Goal: Contribute content: Contribute content

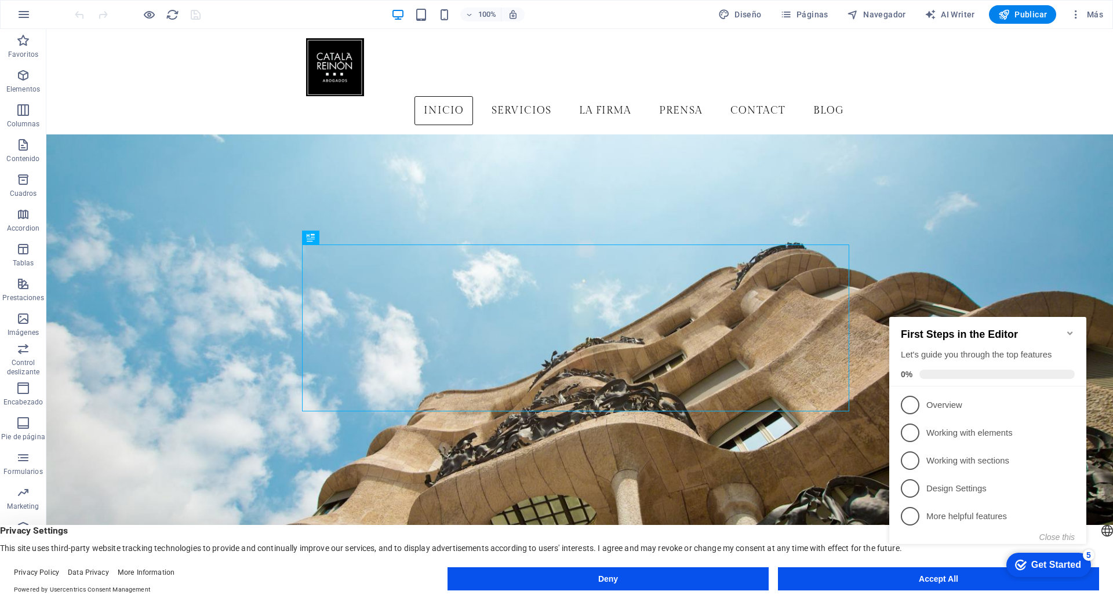
click at [1068, 329] on icon "Minimize checklist" at bounding box center [1069, 333] width 9 height 9
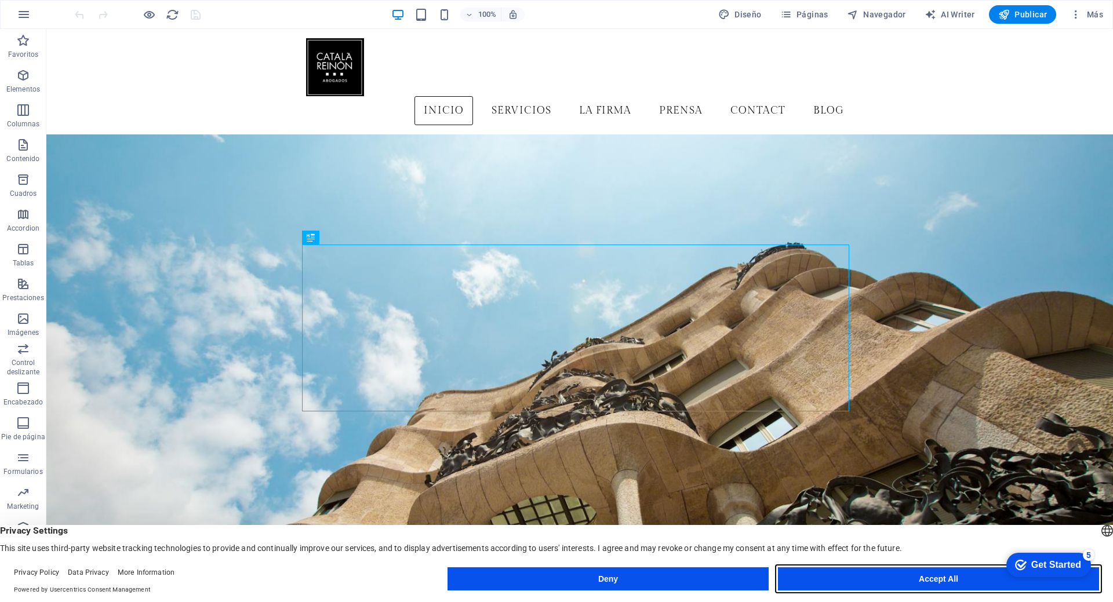
drag, startPoint x: 873, startPoint y: 572, endPoint x: 827, endPoint y: 544, distance: 53.9
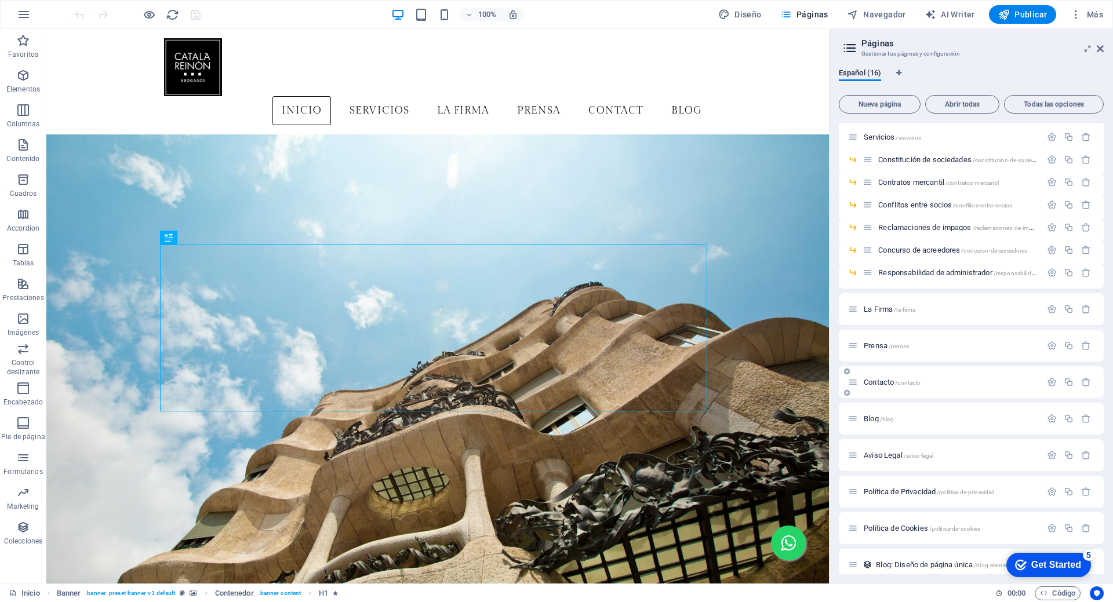
scroll to position [49, 0]
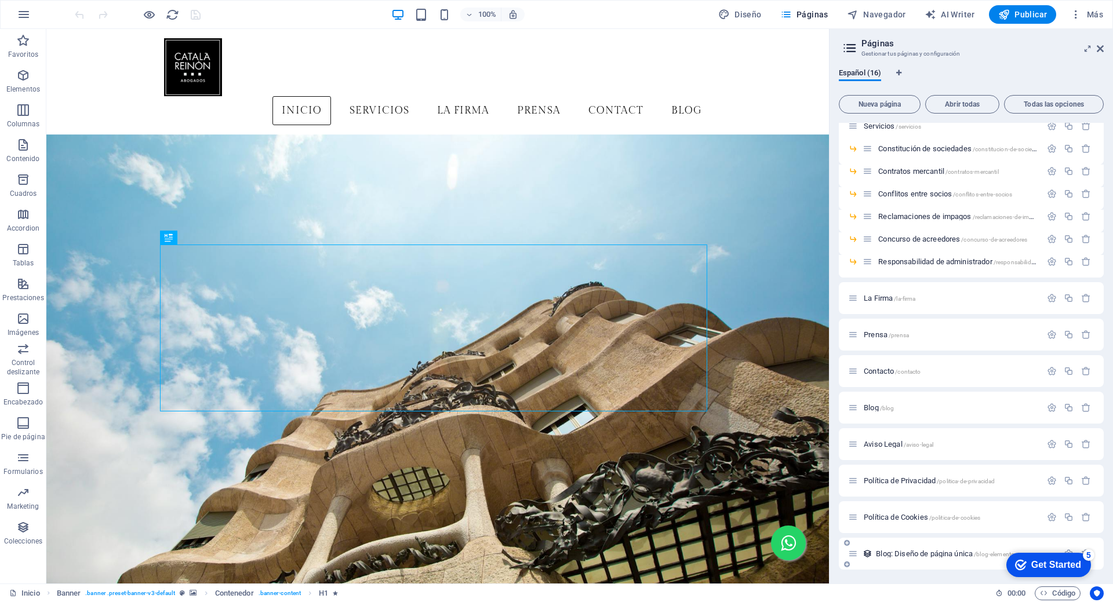
click at [919, 553] on span "Blog: Diseño de página única /blog-elemento" at bounding box center [945, 554] width 139 height 9
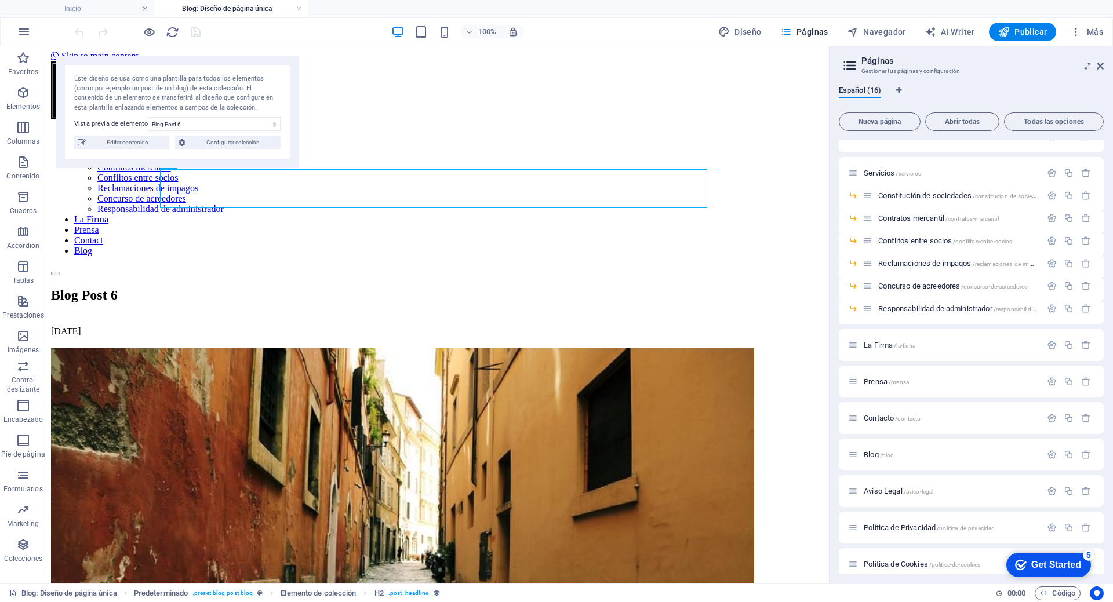
scroll to position [0, 0]
click at [1099, 61] on icon at bounding box center [1100, 65] width 7 height 9
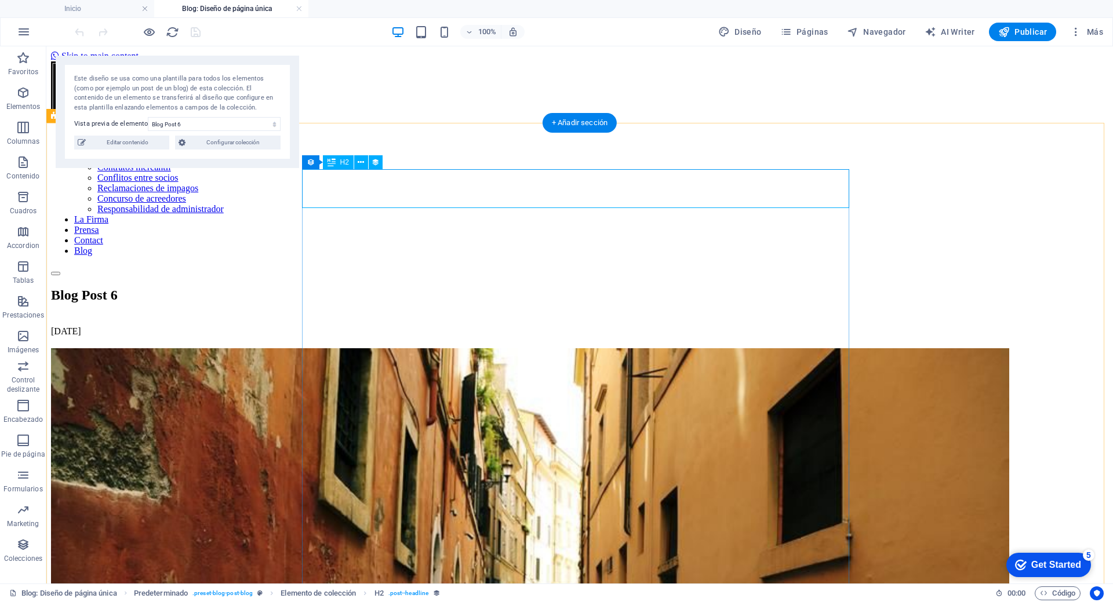
click at [652, 288] on div "Blog Post 6" at bounding box center [579, 296] width 1057 height 16
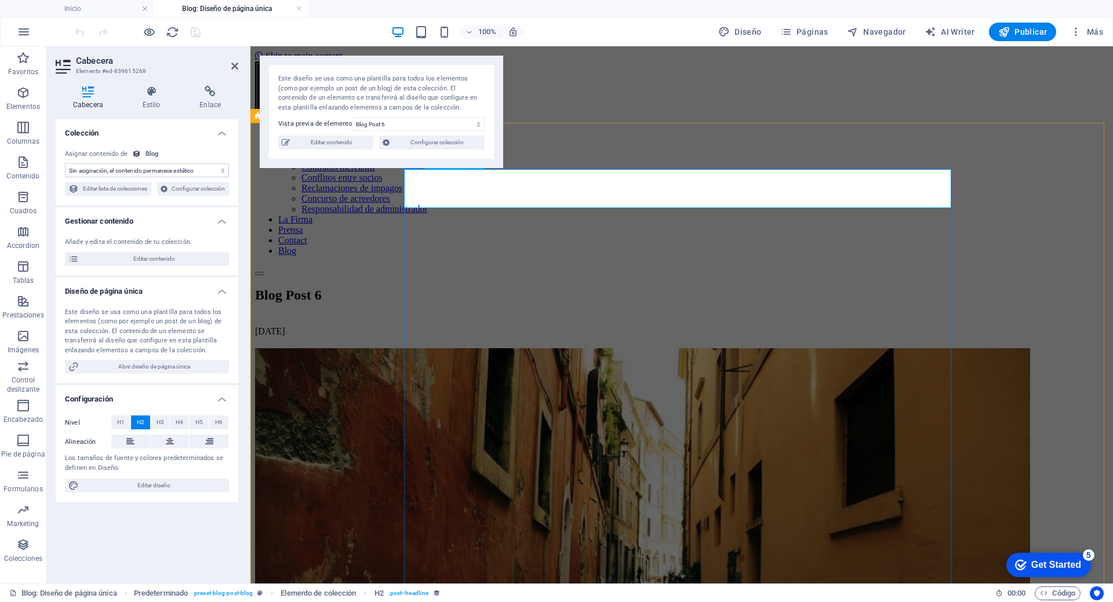
select select "name"
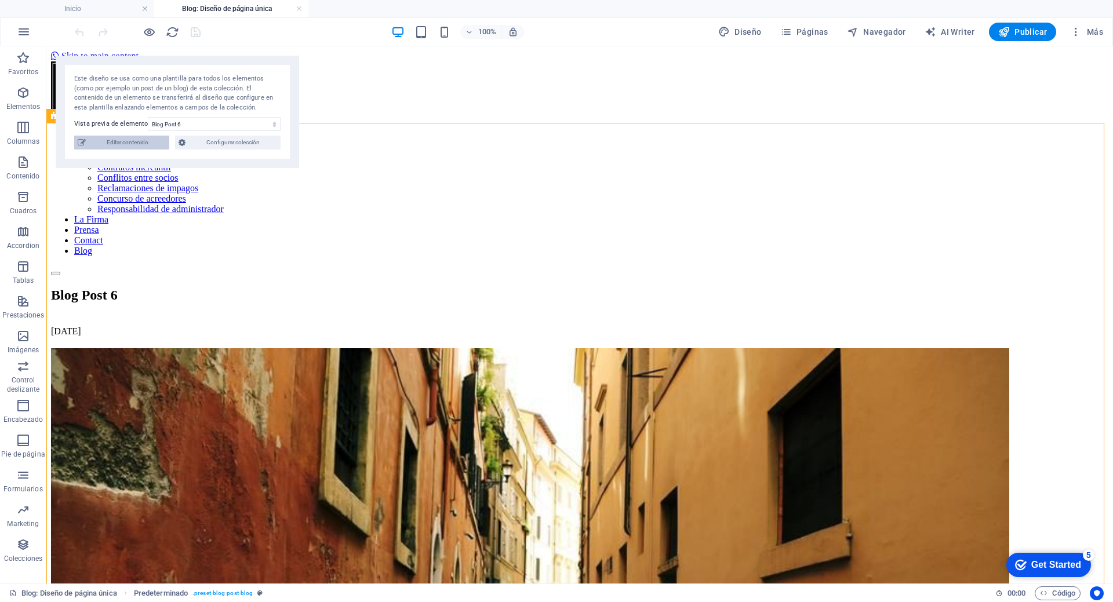
click at [154, 139] on span "Editar contenido" at bounding box center [127, 143] width 77 height 14
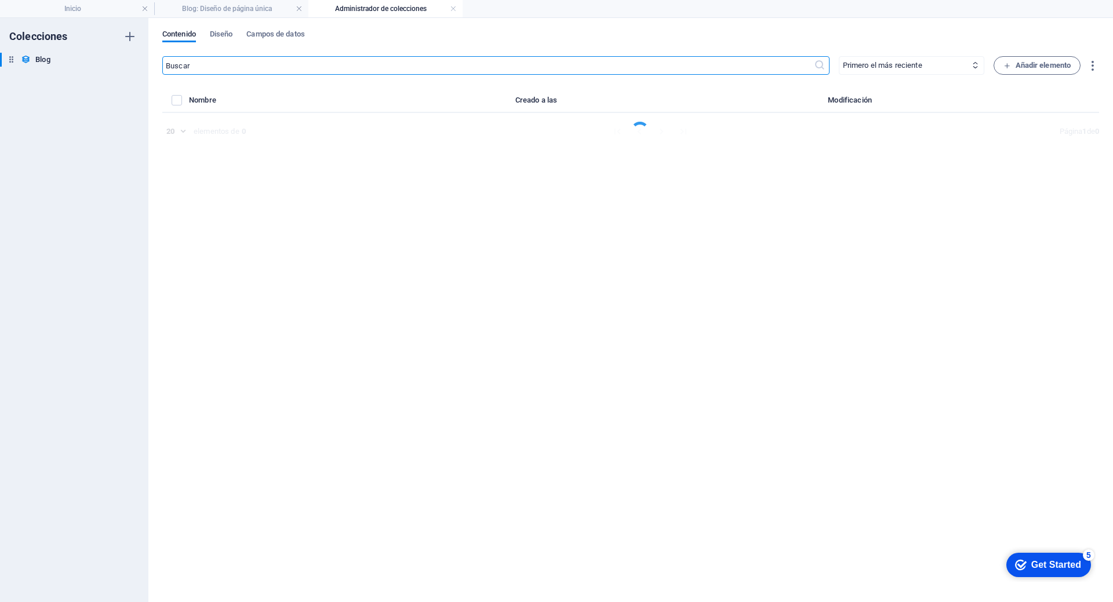
select select "Category 2"
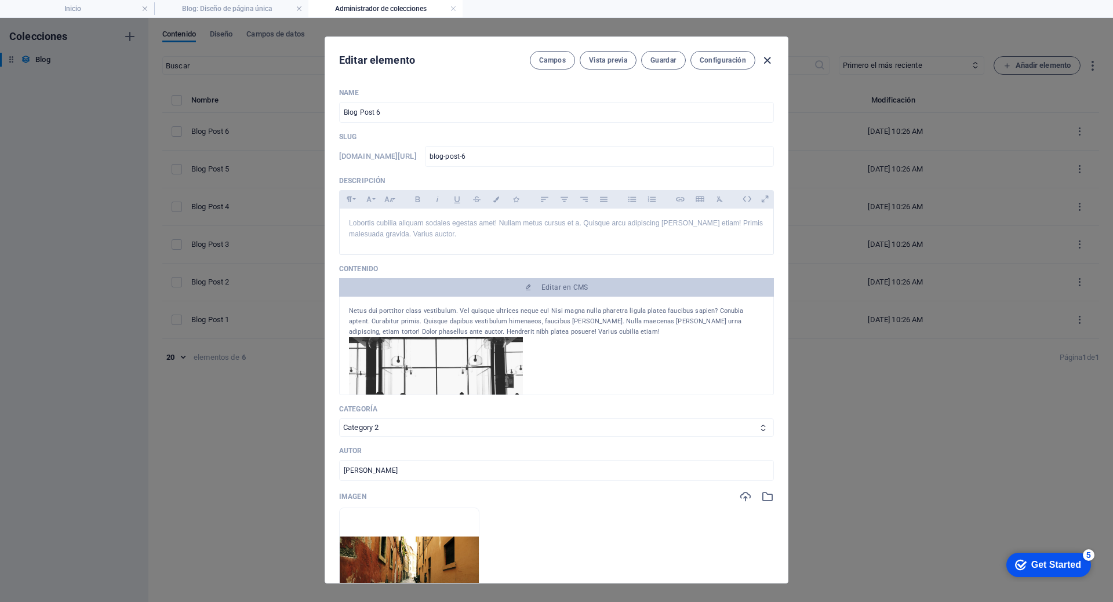
click at [762, 54] on icon "button" at bounding box center [767, 60] width 13 height 13
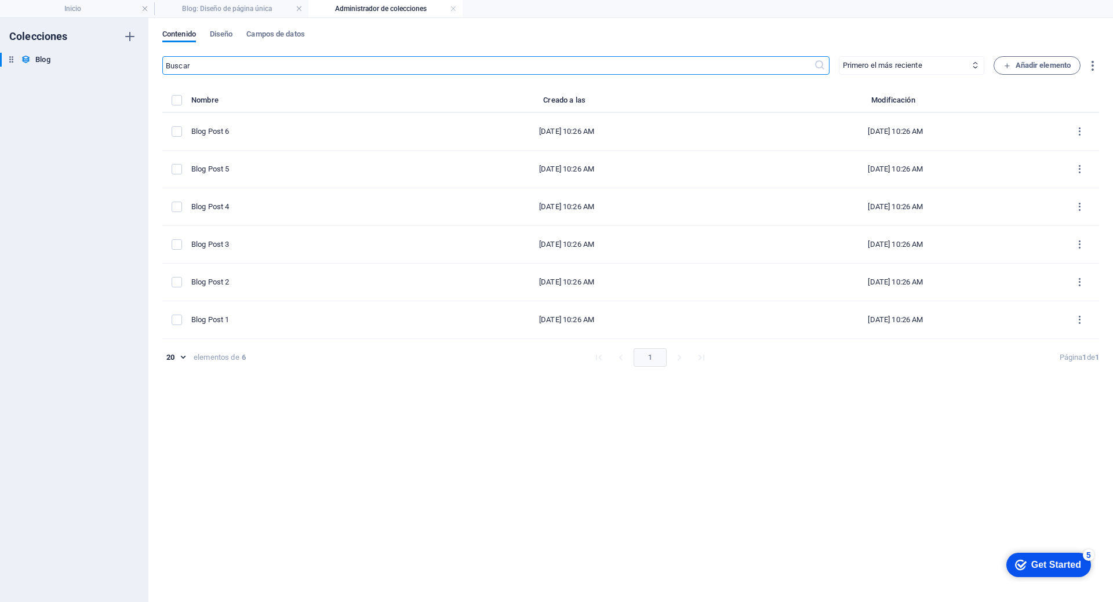
type input "[DATE]"
type input "blog-post-6"
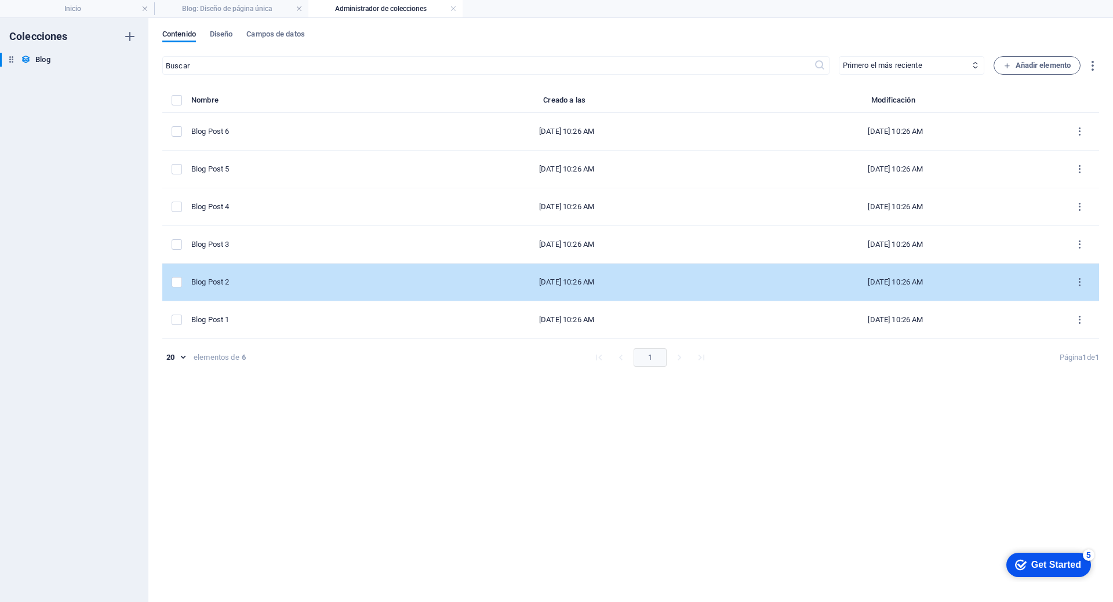
drag, startPoint x: 170, startPoint y: 282, endPoint x: 183, endPoint y: 243, distance: 40.9
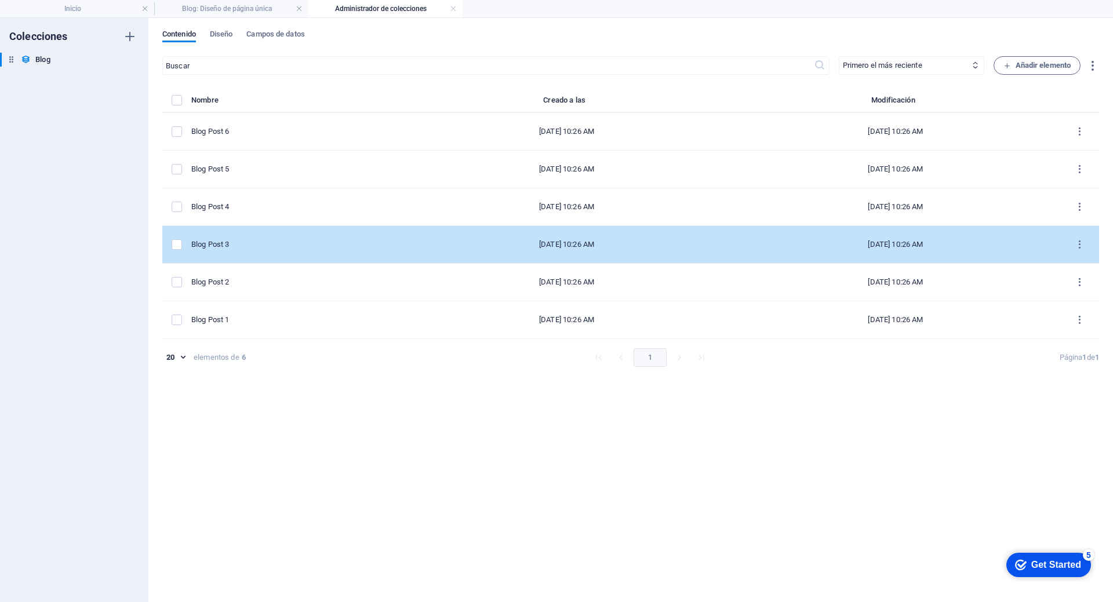
click at [170, 282] on td "items list" at bounding box center [176, 283] width 29 height 38
click at [186, 236] on td "items list" at bounding box center [176, 245] width 29 height 38
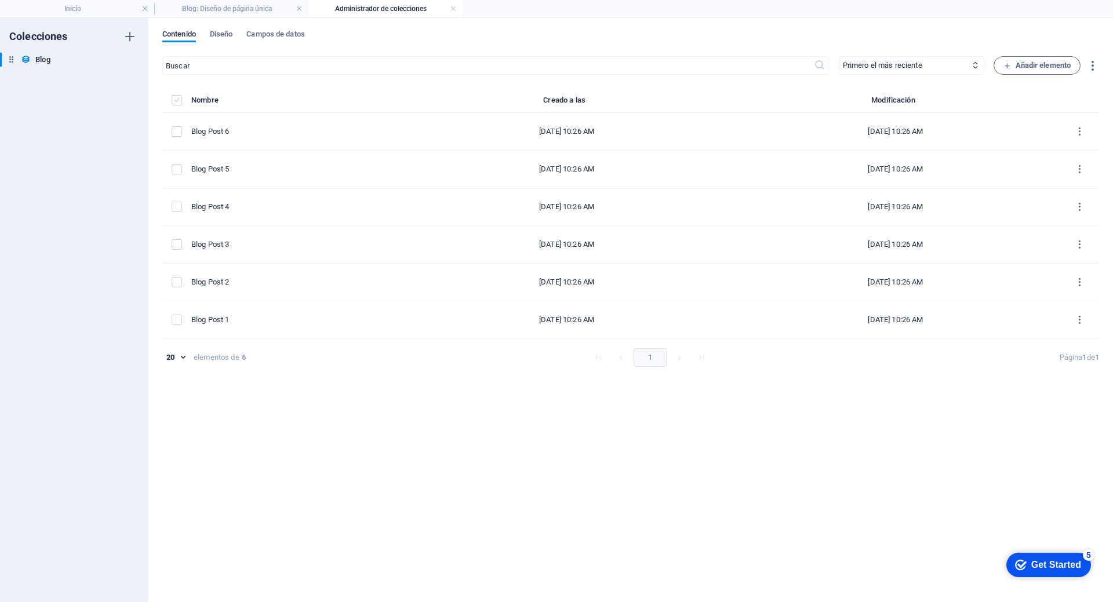
click at [177, 97] on label "items list" at bounding box center [177, 100] width 10 height 10
click at [0, 0] on input "items list" at bounding box center [0, 0] width 0 height 0
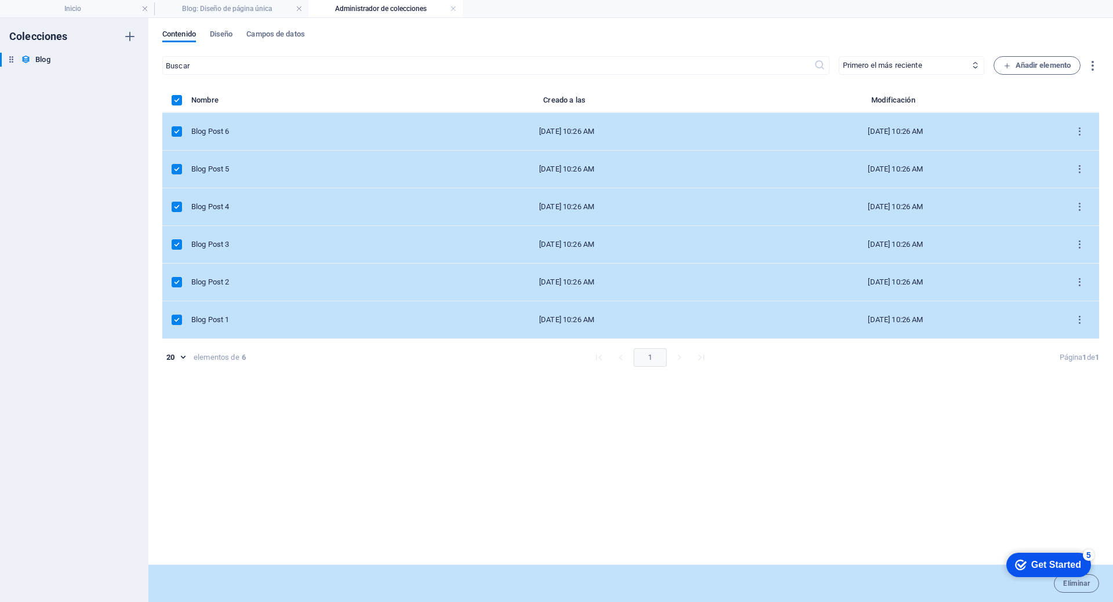
click at [179, 329] on td "items list" at bounding box center [176, 320] width 29 height 38
click at [180, 318] on label "items list" at bounding box center [177, 320] width 10 height 10
click at [0, 0] on input "items list" at bounding box center [0, 0] width 0 height 0
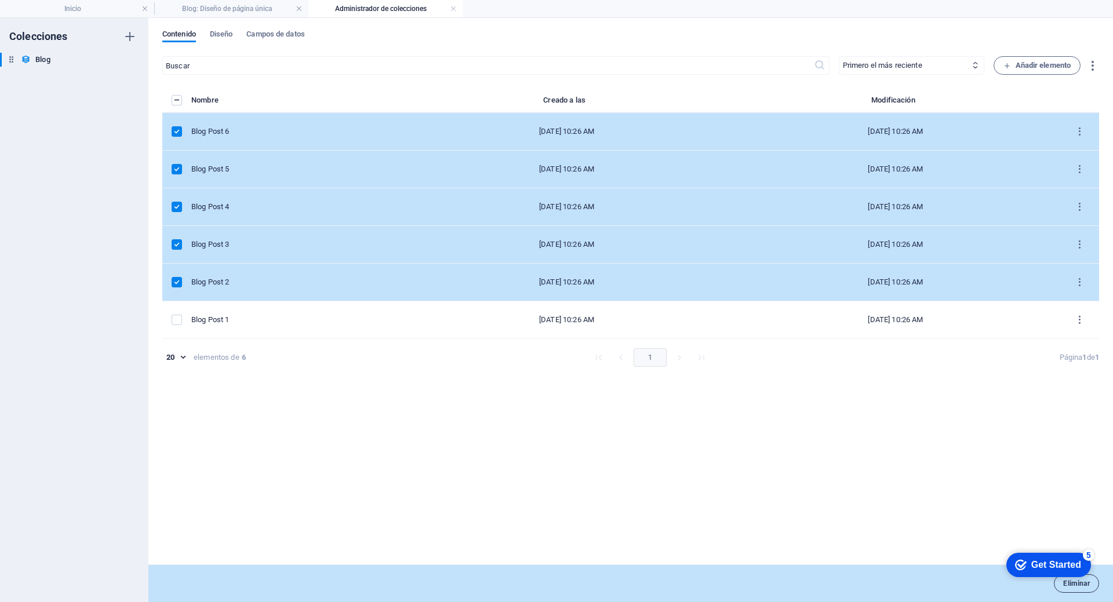
click at [1085, 586] on span "Eliminar" at bounding box center [1076, 583] width 27 height 7
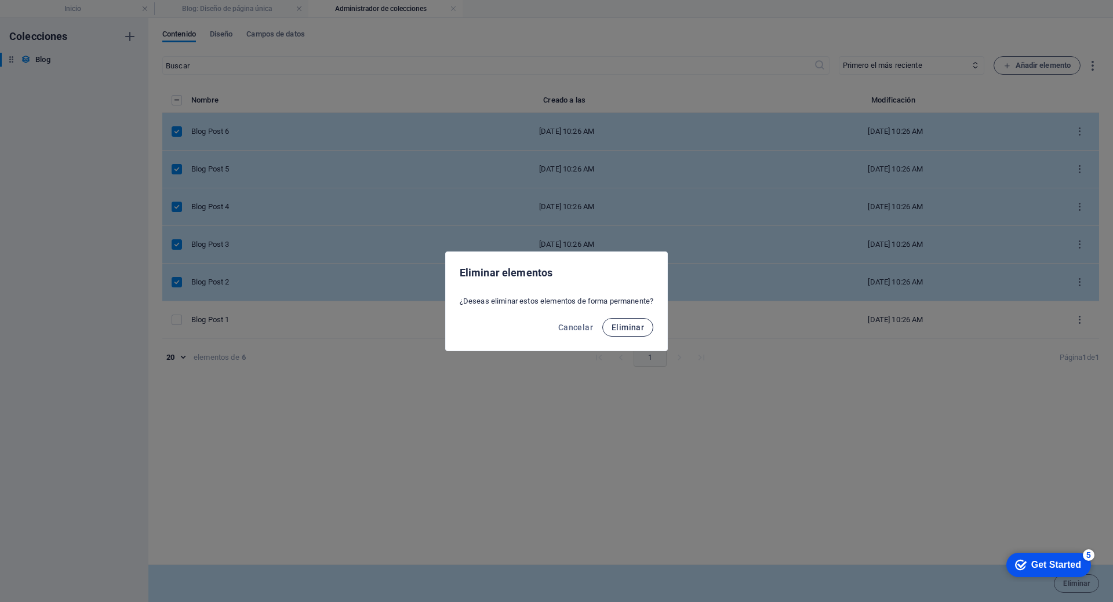
click at [648, 333] on button "Eliminar" at bounding box center [627, 327] width 51 height 19
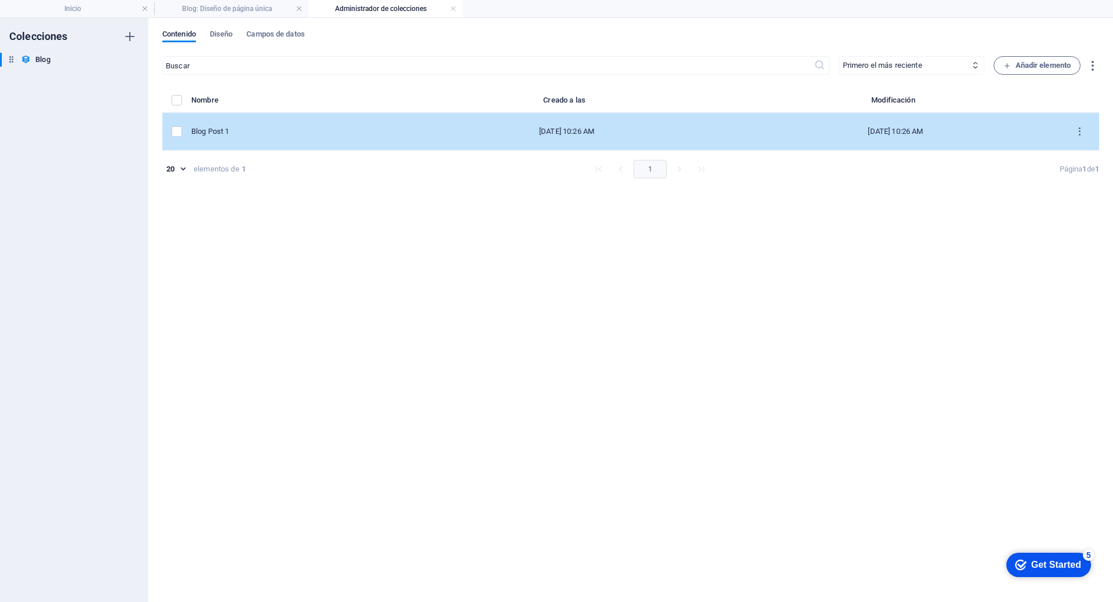
click at [239, 128] on div "Blog Post 1" at bounding box center [292, 131] width 202 height 10
select select "Category 2"
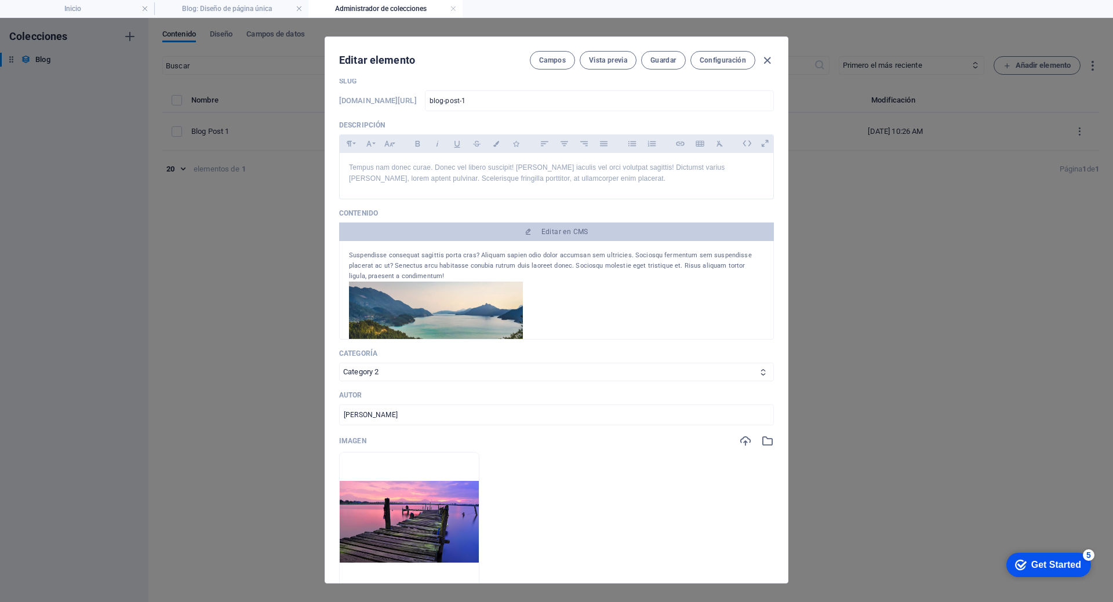
scroll to position [174, 0]
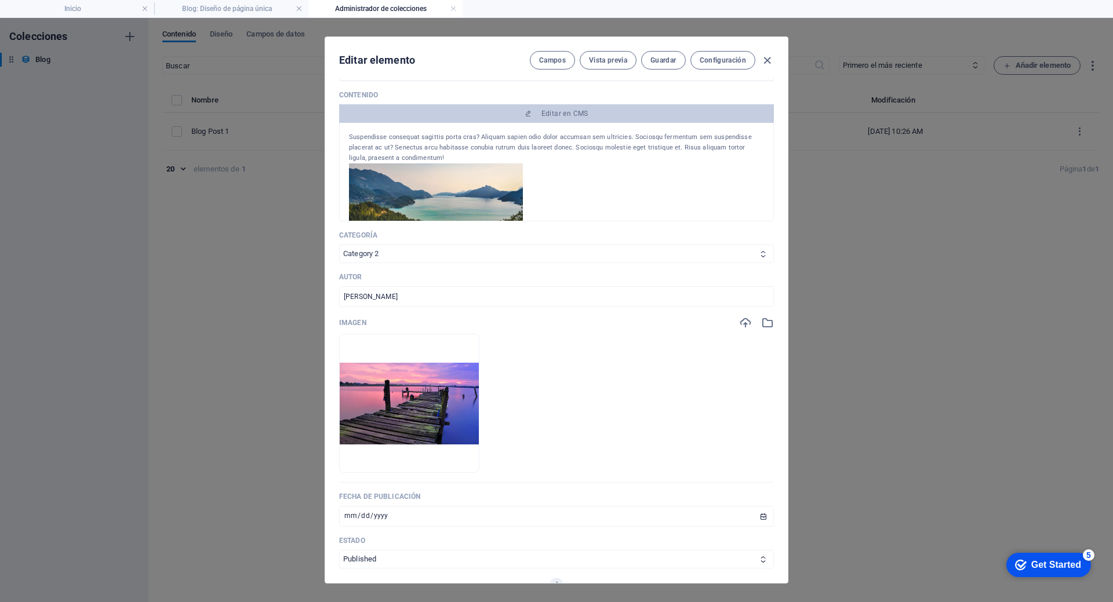
click at [454, 254] on select "Category 1 Category 2" at bounding box center [556, 254] width 435 height 19
click at [455, 253] on select "Category 1 Category 2" at bounding box center [556, 254] width 435 height 19
drag, startPoint x: 425, startPoint y: 257, endPoint x: 376, endPoint y: 250, distance: 50.4
click at [376, 250] on select "Category 1 Category 2" at bounding box center [556, 254] width 435 height 19
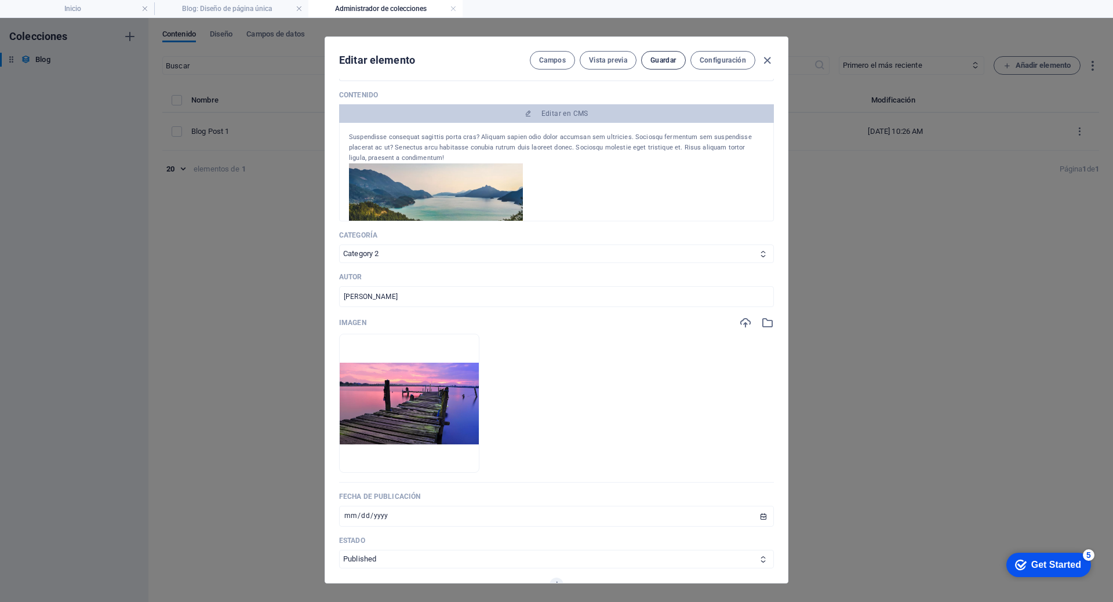
click at [672, 57] on span "Guardar" at bounding box center [663, 60] width 26 height 9
click at [761, 59] on icon "button" at bounding box center [767, 60] width 13 height 13
type input "[DATE]"
type input "blog-post-1"
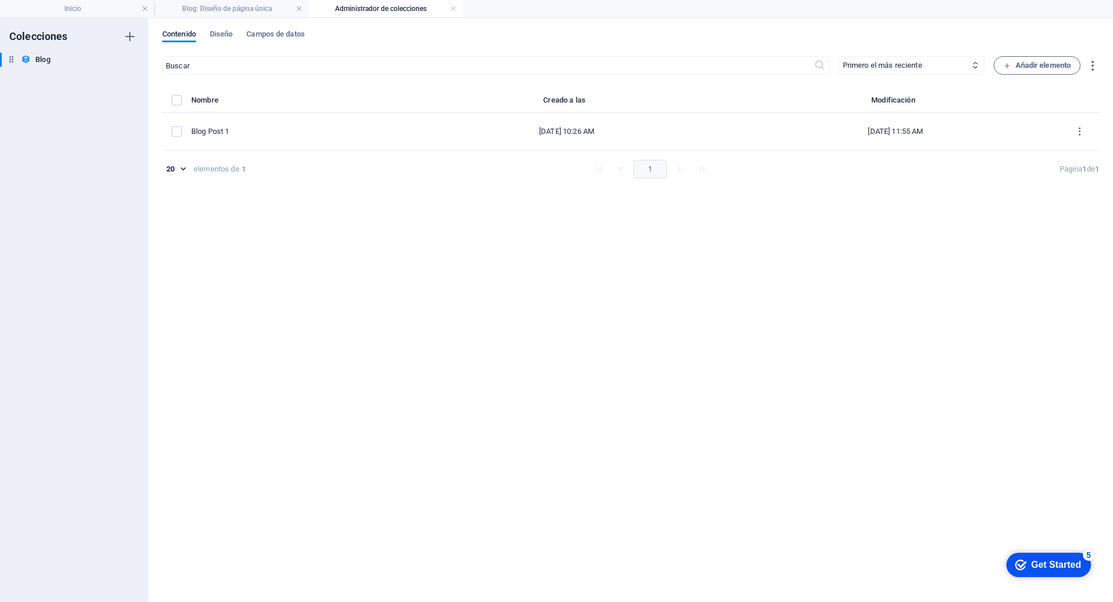
click at [242, 100] on th "Nombre" at bounding box center [296, 103] width 211 height 20
click at [184, 101] on div "items list" at bounding box center [178, 100] width 13 height 10
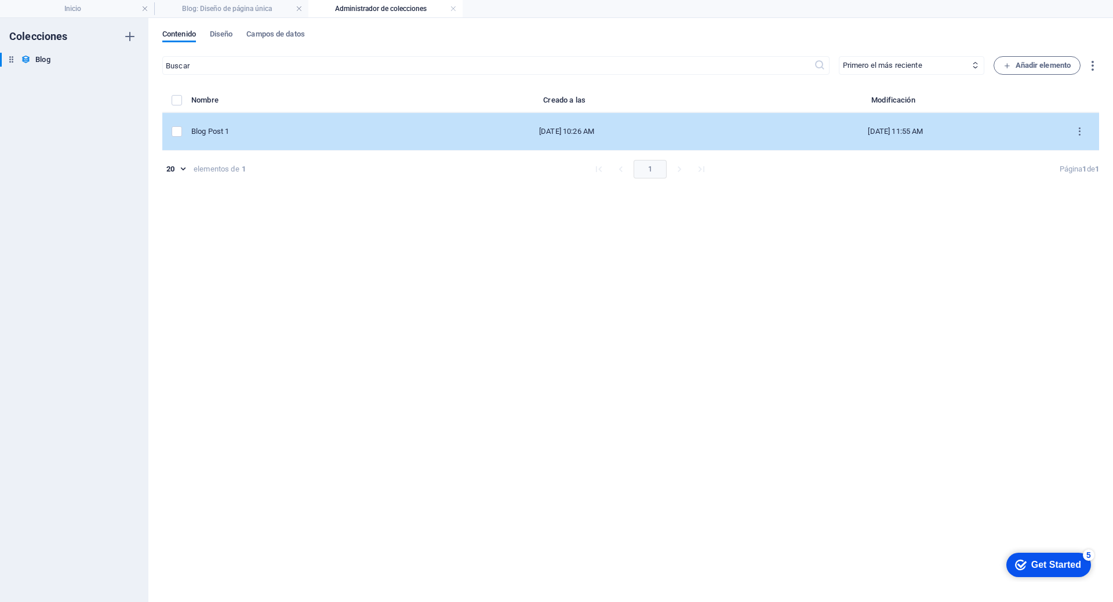
click at [244, 126] on td "Blog Post 1" at bounding box center [296, 132] width 211 height 38
select select "Category 2"
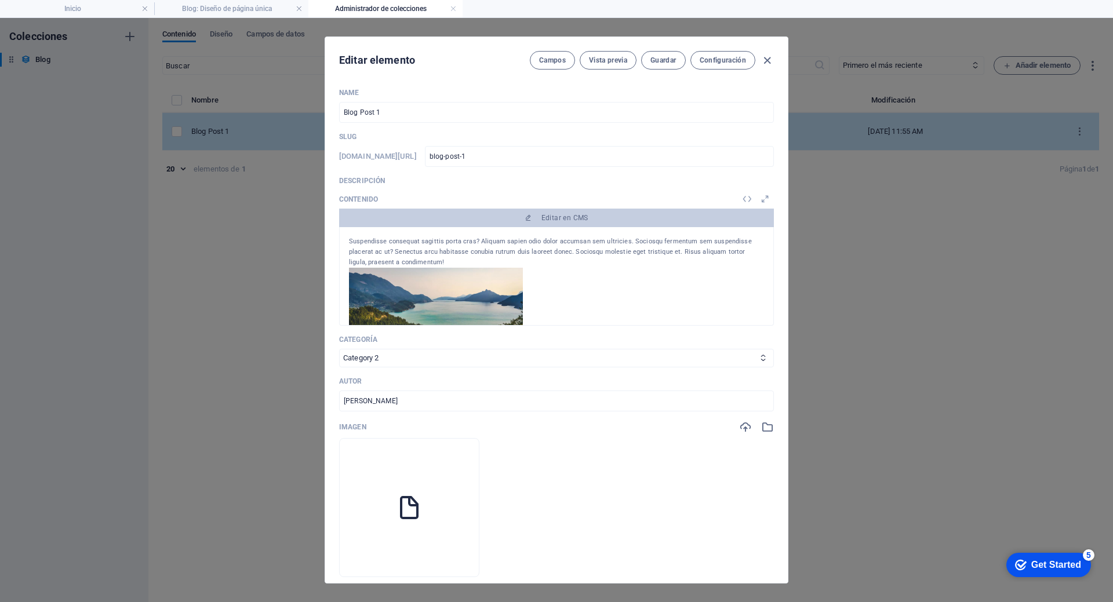
click at [244, 126] on div "Editar elemento [PERSON_NAME] Vista previa Guardar Configuración Name Blog Post…" at bounding box center [556, 310] width 1113 height 584
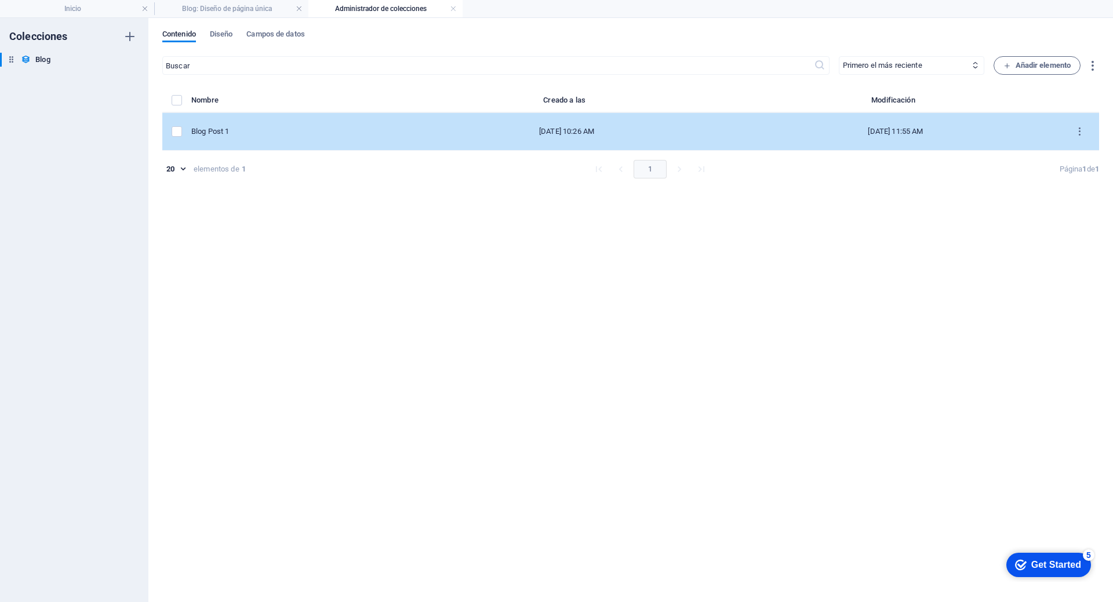
type input "[DATE]"
type input "blog-post-1"
click at [256, 140] on td "Blog Post 1" at bounding box center [296, 132] width 211 height 38
select select "Category 2"
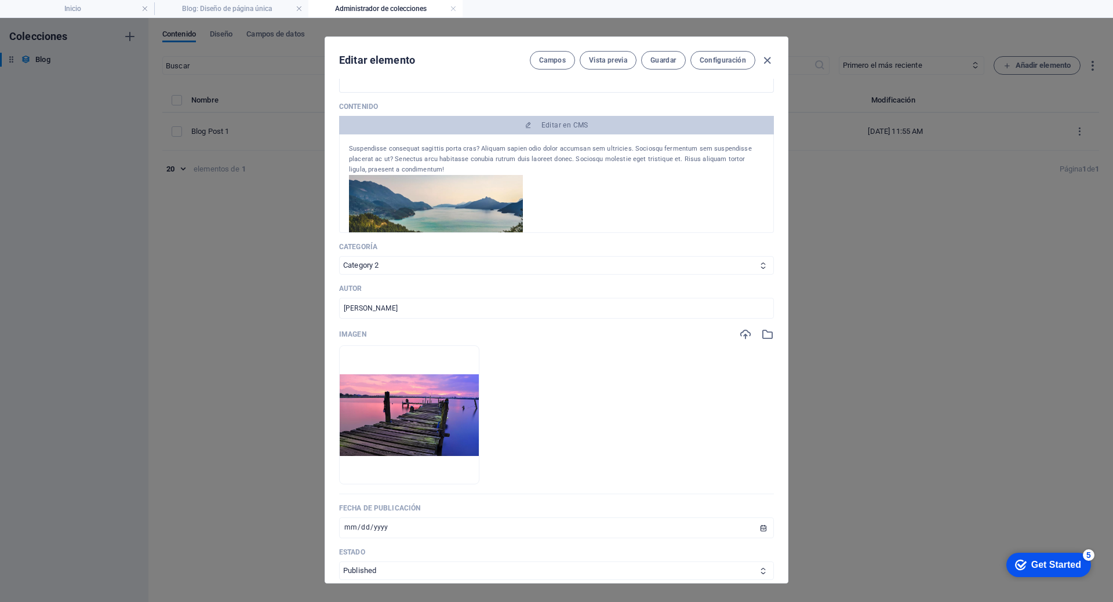
scroll to position [0, 0]
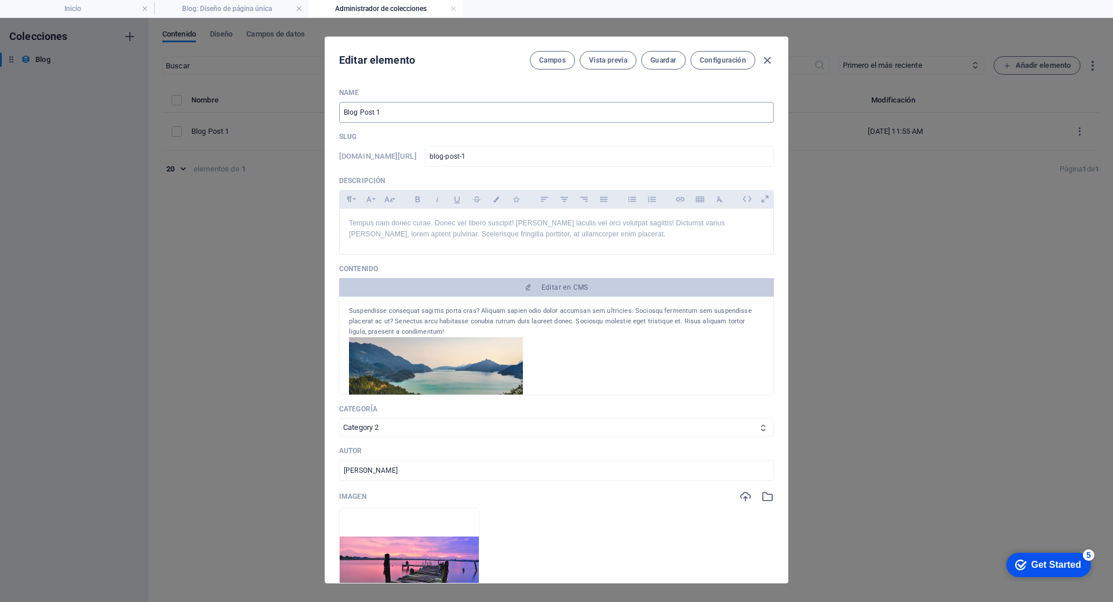
click at [494, 111] on input "Blog Post 1" at bounding box center [556, 112] width 435 height 21
paste input "Abogados mercantiles en [GEOGRAPHIC_DATA]: guía práctica para empresas"
type input "Abogados mercantiles en [GEOGRAPHIC_DATA]: guía práctica para empresas"
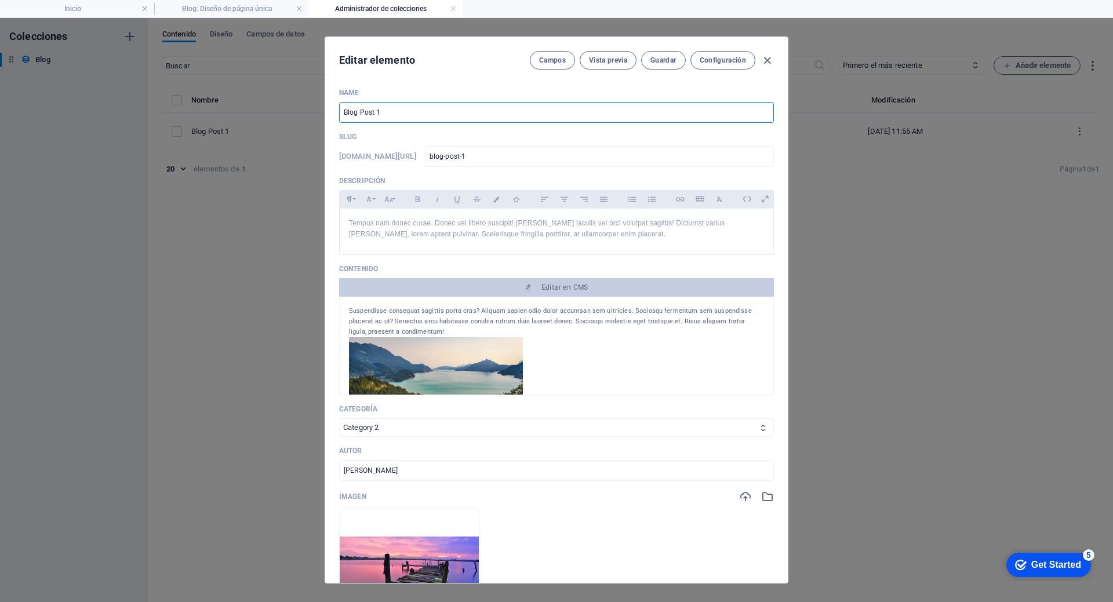
type input "abogados-mercantiles-en-[GEOGRAPHIC_DATA]-guia-practica-para-empresas"
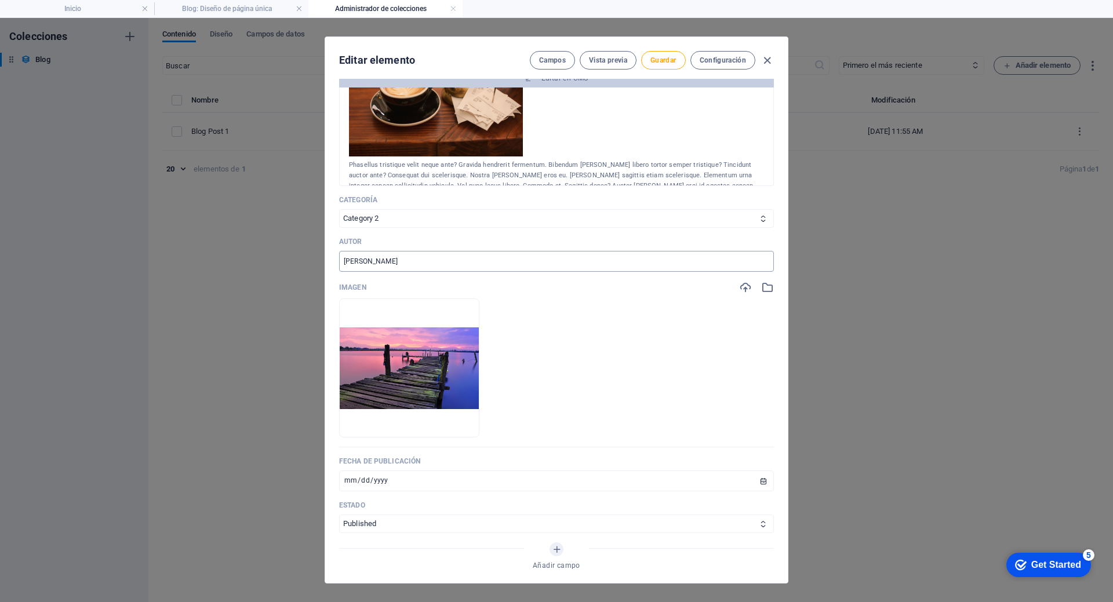
scroll to position [232, 0]
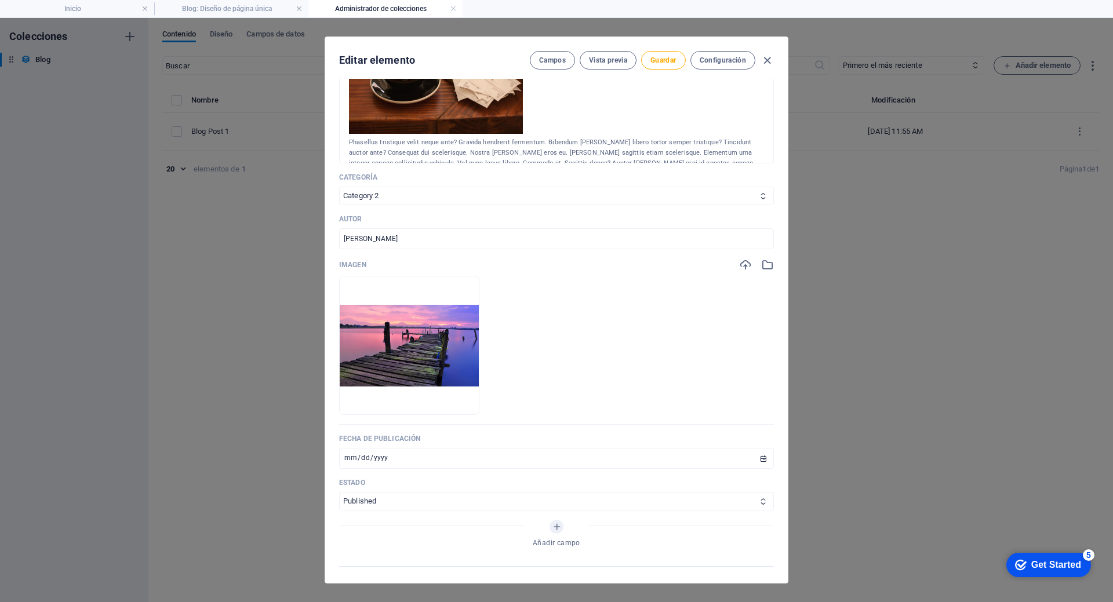
type input "Abogados mercantiles en [GEOGRAPHIC_DATA]: guía práctica para empresas"
click at [468, 224] on p "Autor" at bounding box center [556, 218] width 435 height 9
click at [467, 224] on p "Autor" at bounding box center [556, 218] width 435 height 9
click at [465, 224] on p "Autor" at bounding box center [556, 218] width 435 height 9
click at [463, 232] on input "[PERSON_NAME]" at bounding box center [556, 238] width 435 height 21
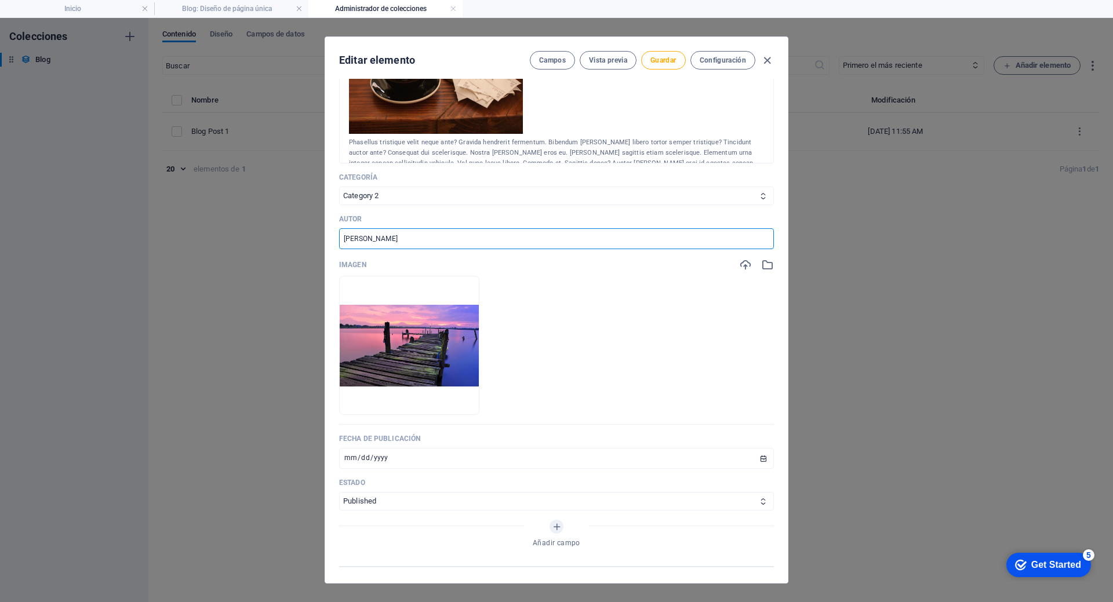
click at [463, 232] on input "[PERSON_NAME]" at bounding box center [556, 238] width 435 height 21
click at [461, 232] on input "Catala Reinon" at bounding box center [556, 238] width 435 height 21
paste input "à [GEOGRAPHIC_DATA]"
type input "Català Reinón"
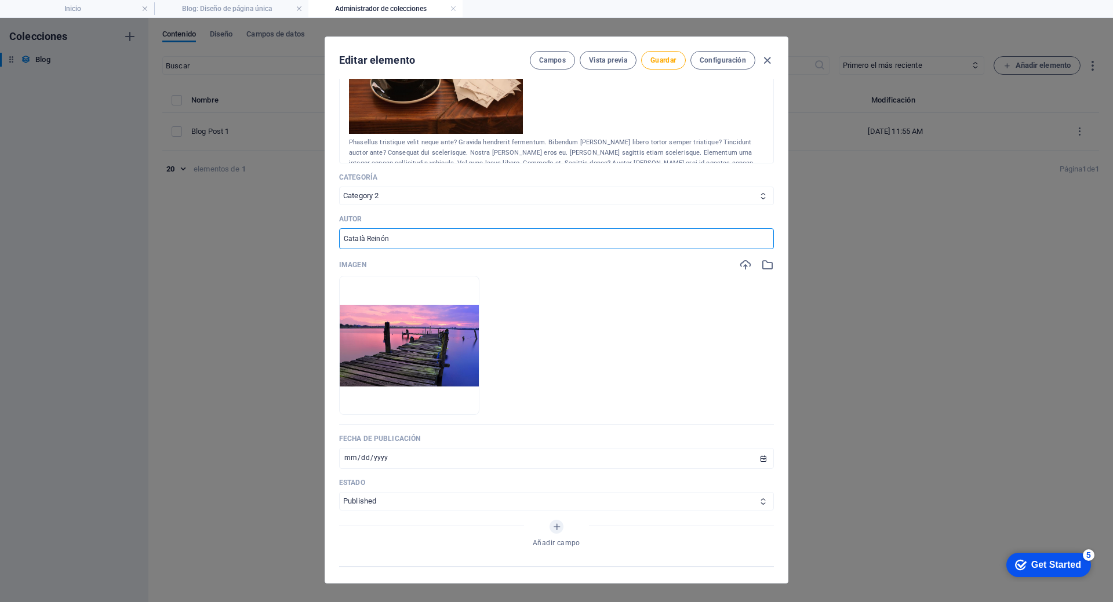
drag, startPoint x: 611, startPoint y: 303, endPoint x: 609, endPoint y: 311, distance: 8.4
click at [612, 303] on ul "Arrastra archivos aquí para cargarlos de inmediato" at bounding box center [556, 345] width 435 height 139
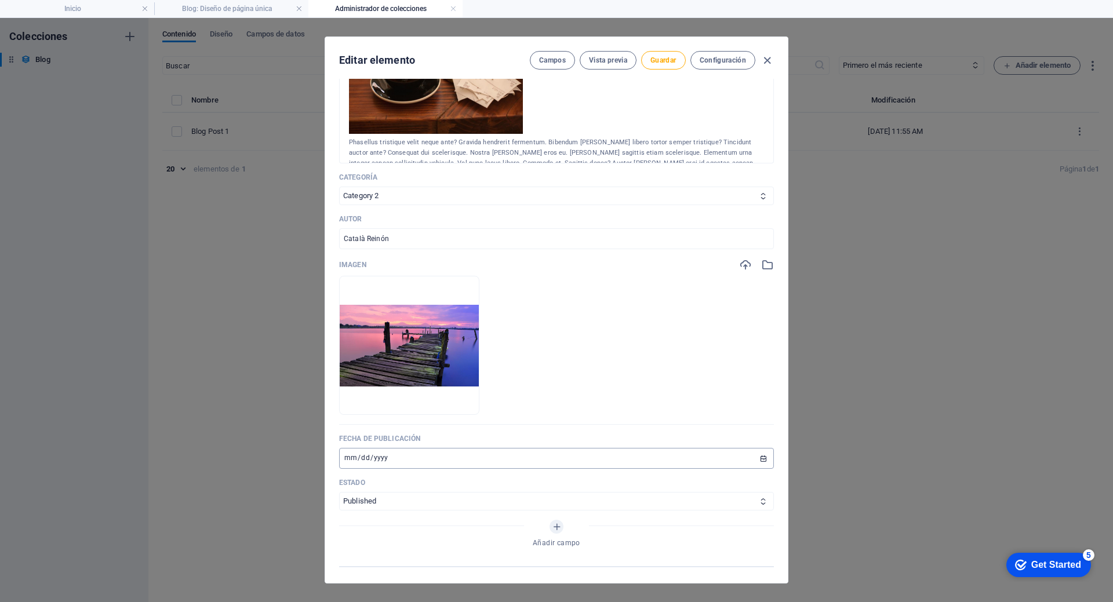
click at [506, 453] on input "[DATE]" at bounding box center [556, 458] width 435 height 21
click at [362, 457] on input "[DATE]" at bounding box center [556, 458] width 435 height 21
type input "[DATE]"
click at [362, 456] on input "[DATE]" at bounding box center [556, 458] width 435 height 21
type input "[DATE]"
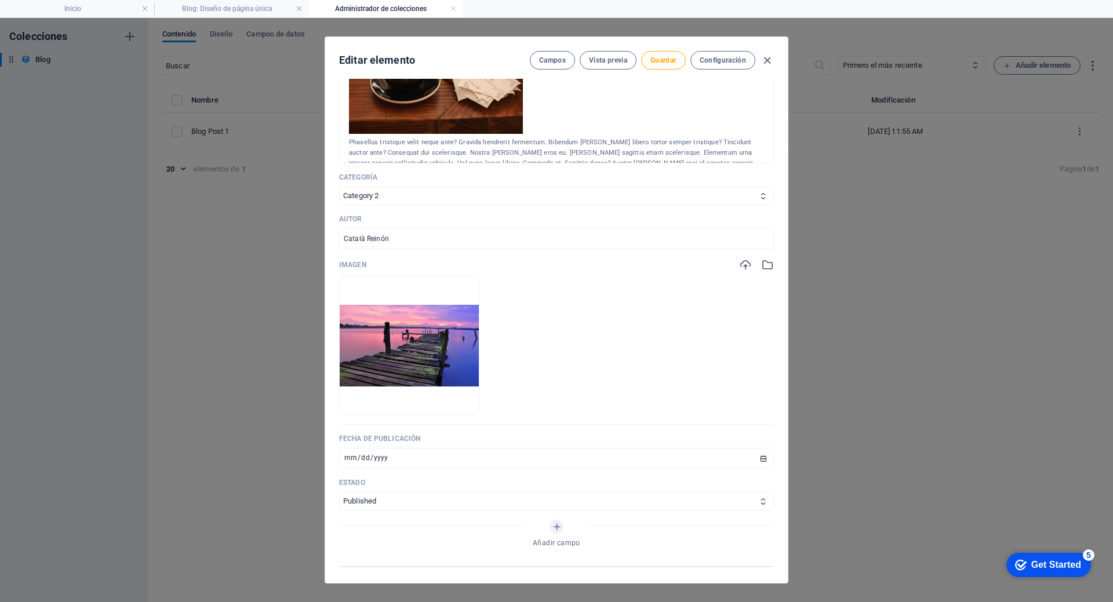
click at [595, 394] on ul "Arrastra archivos aquí para cargarlos de inmediato" at bounding box center [556, 345] width 435 height 139
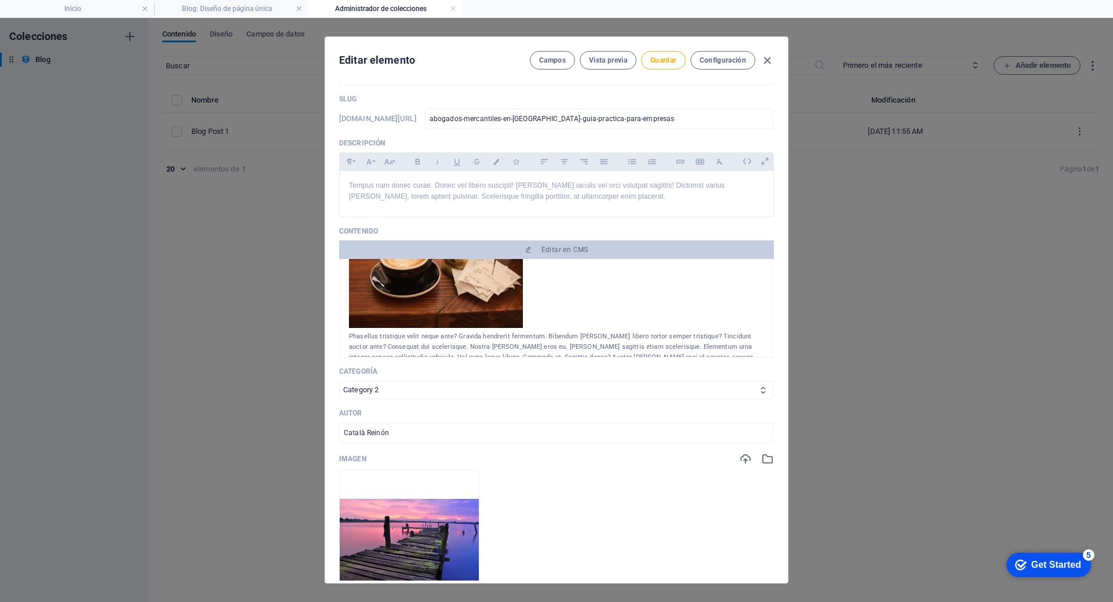
scroll to position [0, 0]
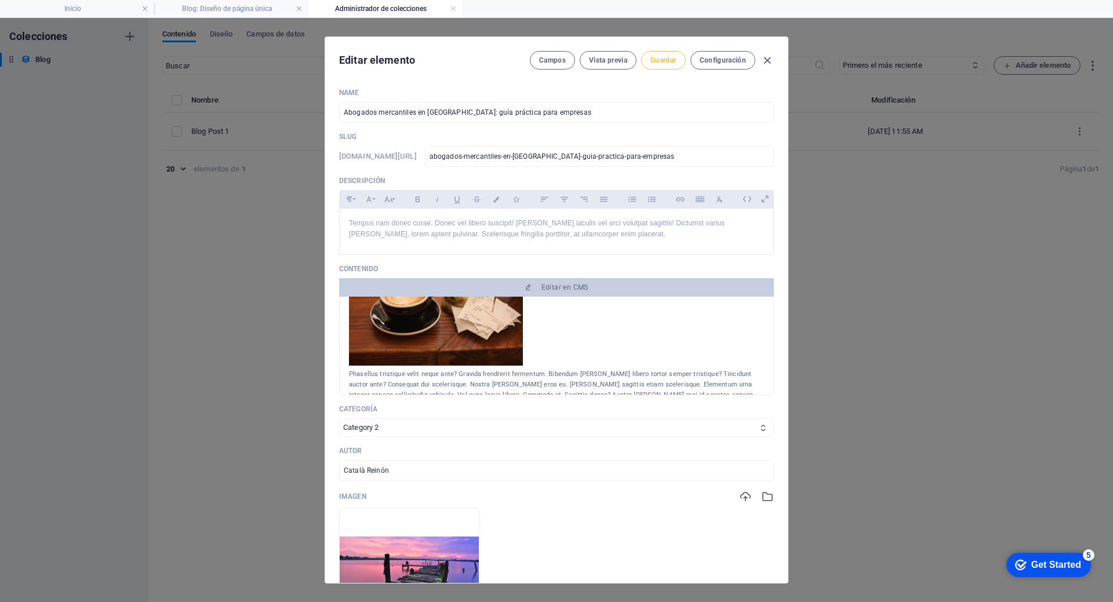
click at [660, 63] on span "Guardar" at bounding box center [663, 60] width 26 height 9
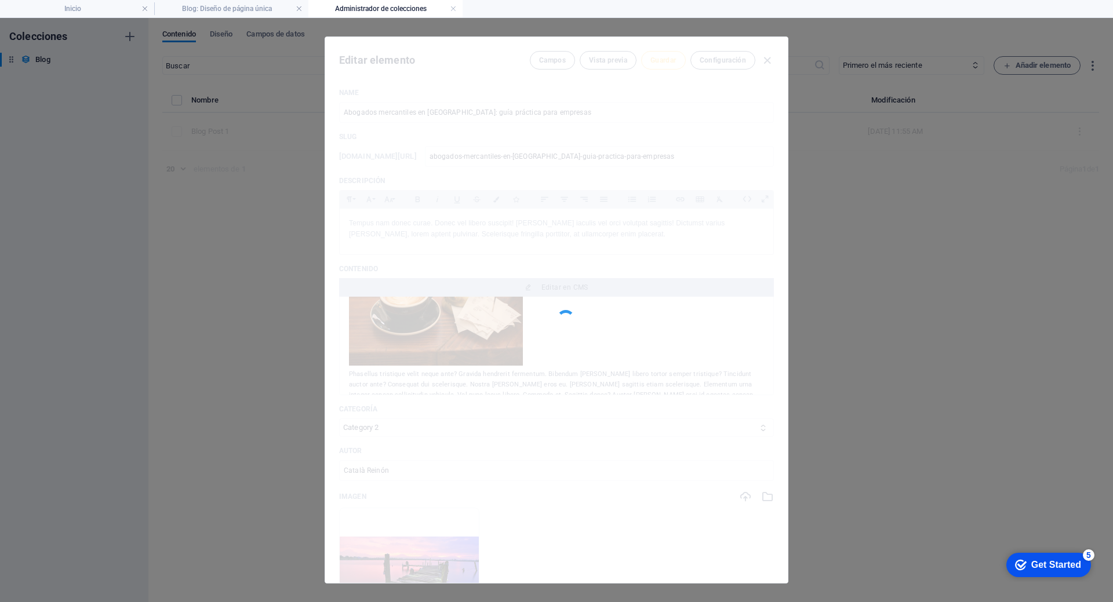
type input "abogados-mercantiles-en-[GEOGRAPHIC_DATA]-guia-practica-para-empresas"
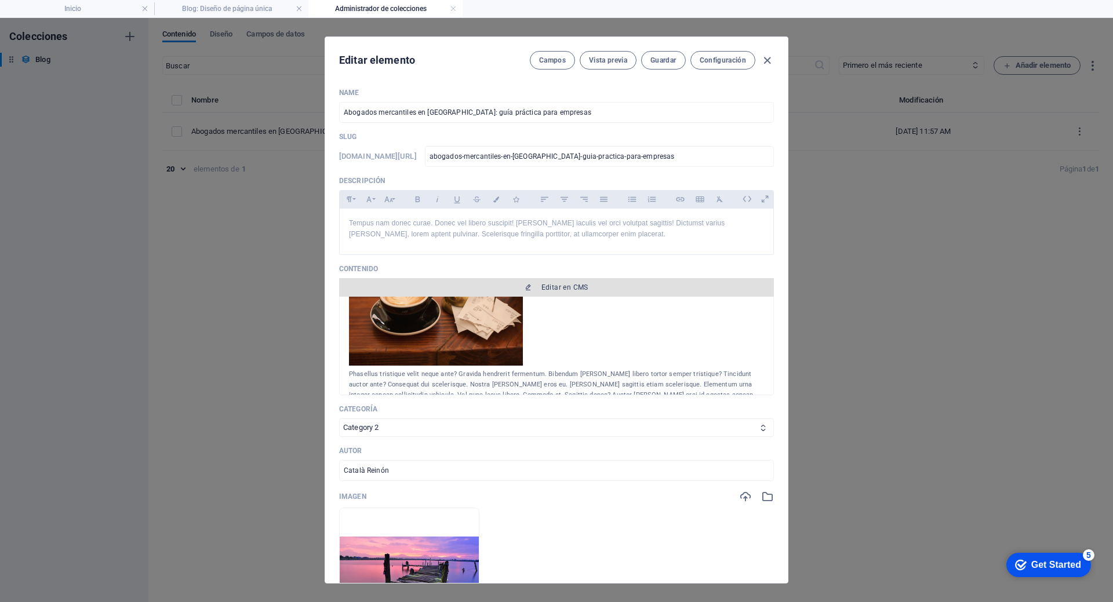
click at [581, 293] on button "Editar en CMS" at bounding box center [556, 287] width 435 height 19
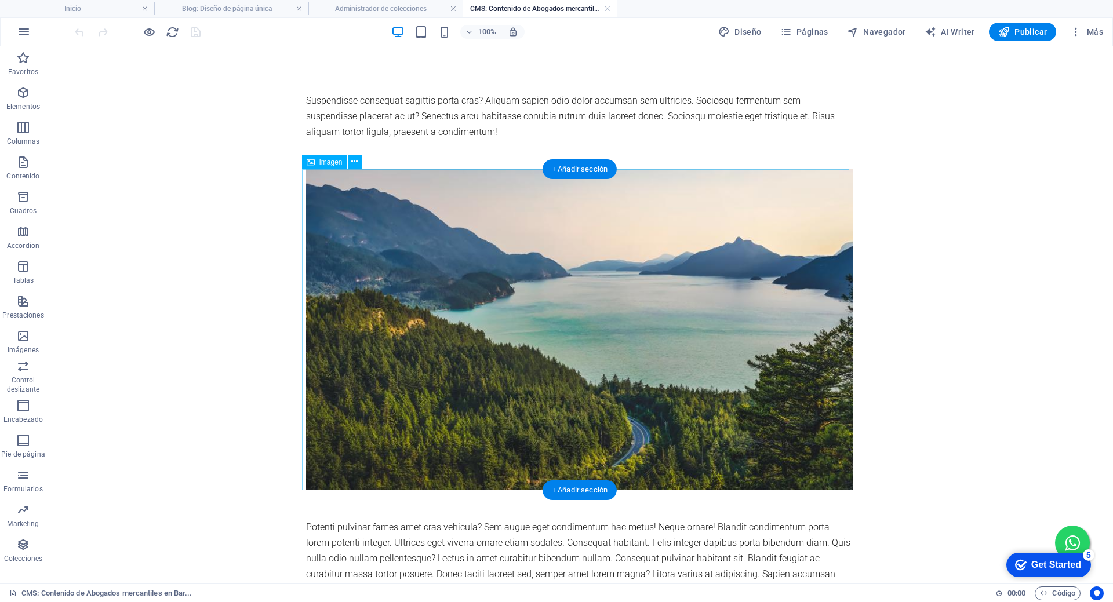
click at [523, 214] on figure at bounding box center [579, 329] width 547 height 321
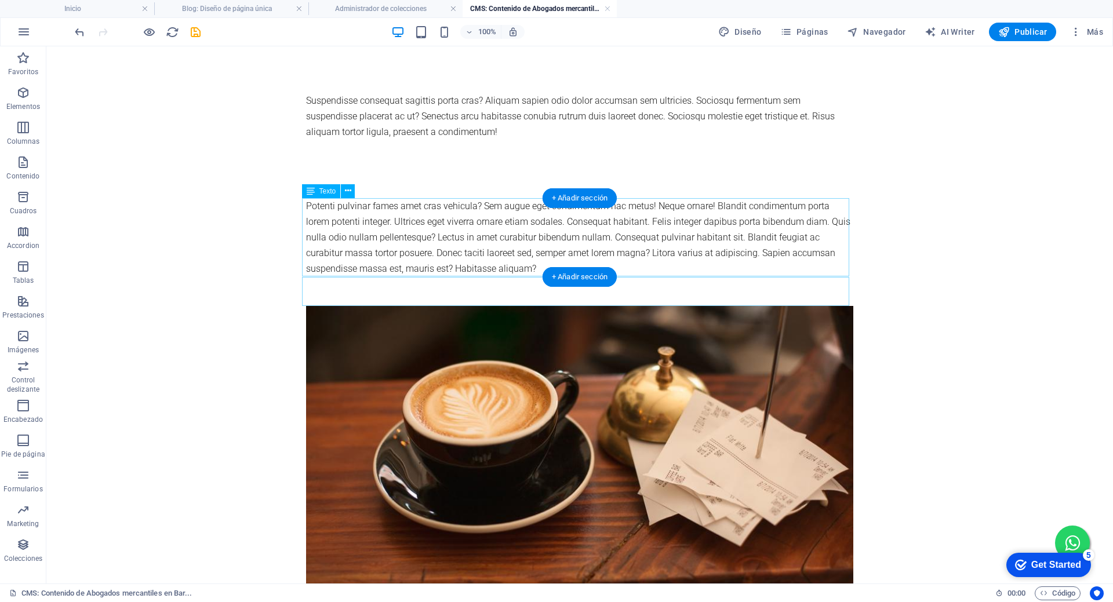
click at [545, 239] on div "Potenti pulvinar fames amet cras vehicula? Sem augue eget condimentum hac metus…" at bounding box center [579, 237] width 547 height 79
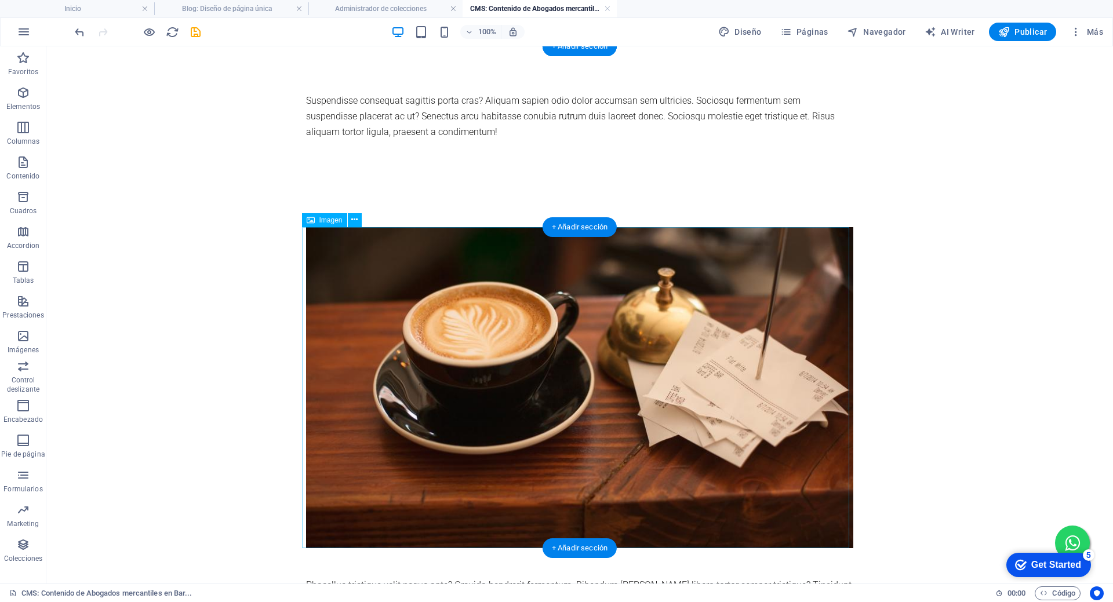
click at [539, 274] on figure at bounding box center [579, 387] width 547 height 321
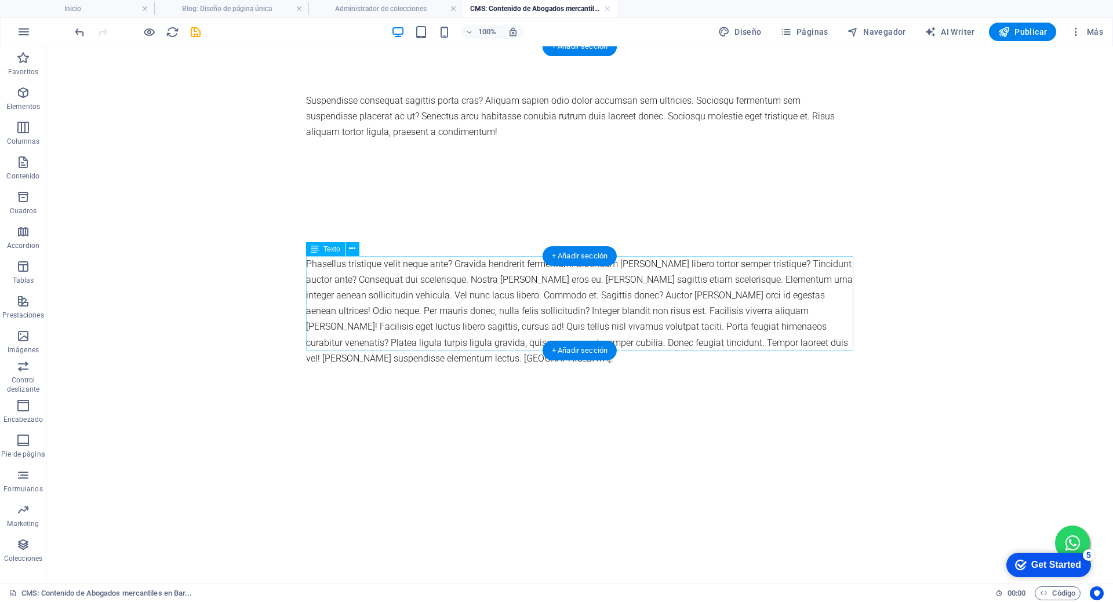
click at [539, 274] on div "Phasellus tristique velit neque ante? Gravida hendrerit fermentum. Bibendum [PE…" at bounding box center [579, 311] width 547 height 110
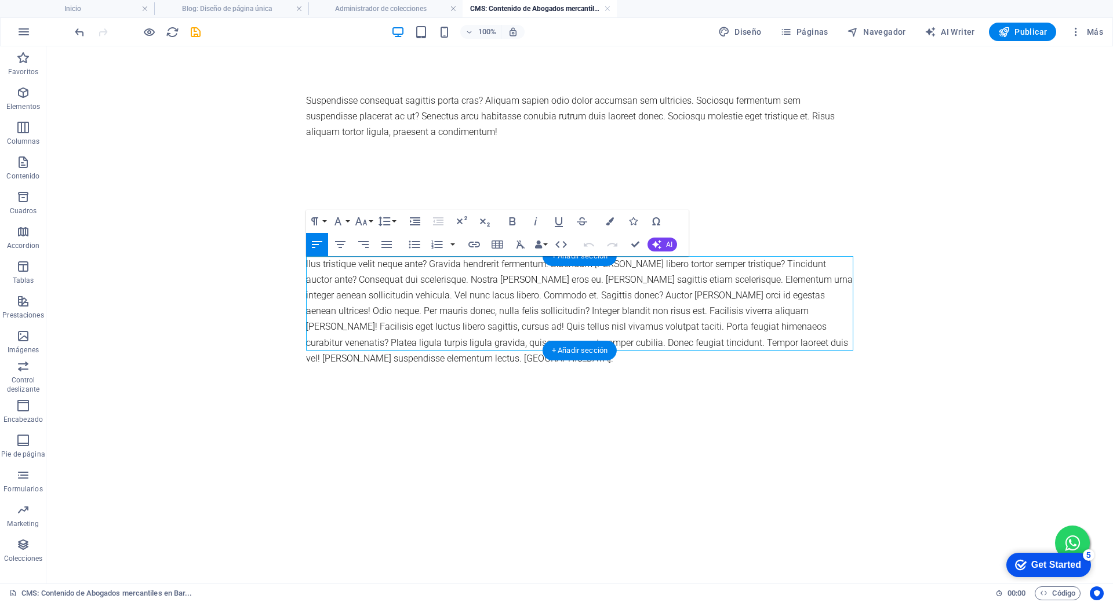
click at [533, 275] on div "llus tristique velit neque ante? Gravida hendrerit fermentum. Bibendum [PERSON_…" at bounding box center [579, 311] width 547 height 110
click at [533, 275] on div "tique velit neque ante? Gravida hendrerit fermentum. Bibendum [PERSON_NAME] lib…" at bounding box center [579, 311] width 547 height 110
click at [329, 275] on div "Suspendisse consequat sagittis porta cras? Aliquam sapien odio dolor accumsan s…" at bounding box center [580, 229] width 566 height 366
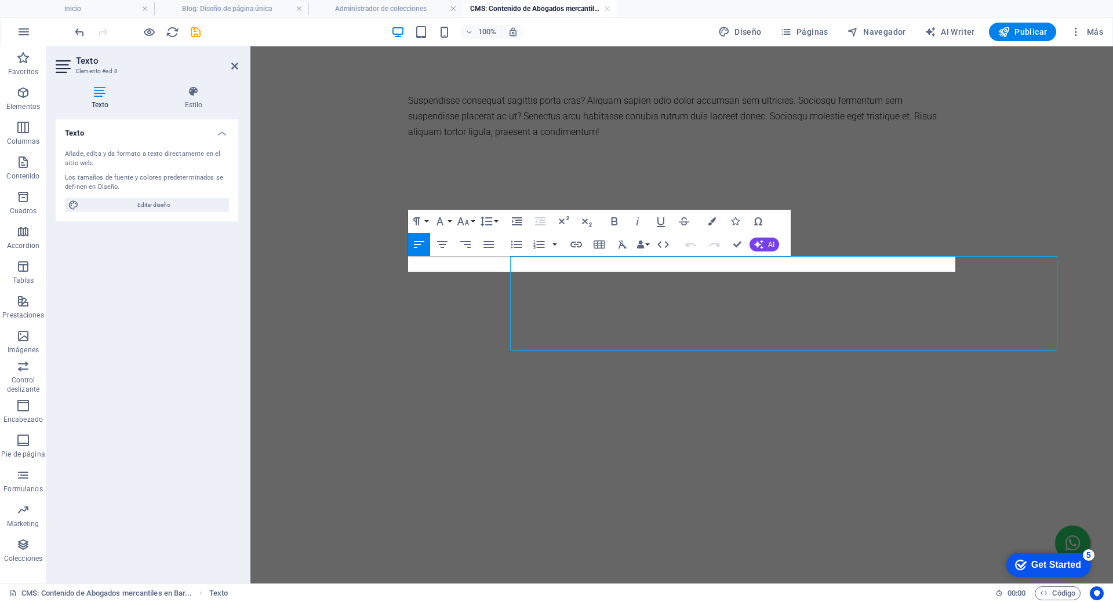
click at [533, 275] on div "Suspendisse consequat sagittis porta cras? Aliquam sapien odio dolor accumsan s…" at bounding box center [682, 182] width 566 height 272
click at [552, 318] on html "Skip to main content Suspendisse consequat sagittis porta cras? Aliquam sapien …" at bounding box center [681, 182] width 863 height 272
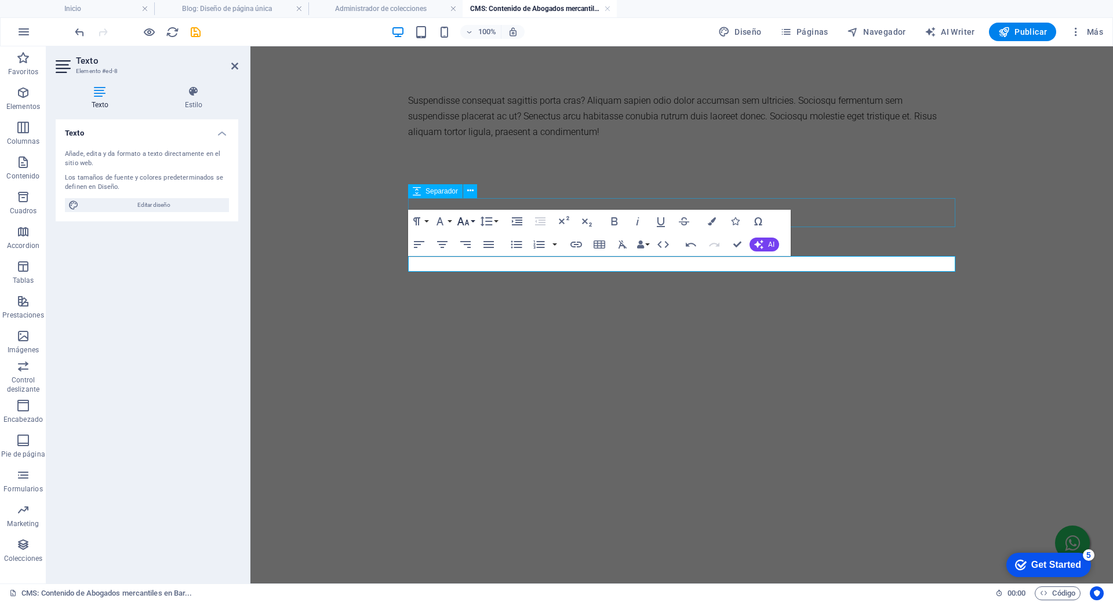
click at [468, 192] on icon at bounding box center [470, 191] width 6 height 12
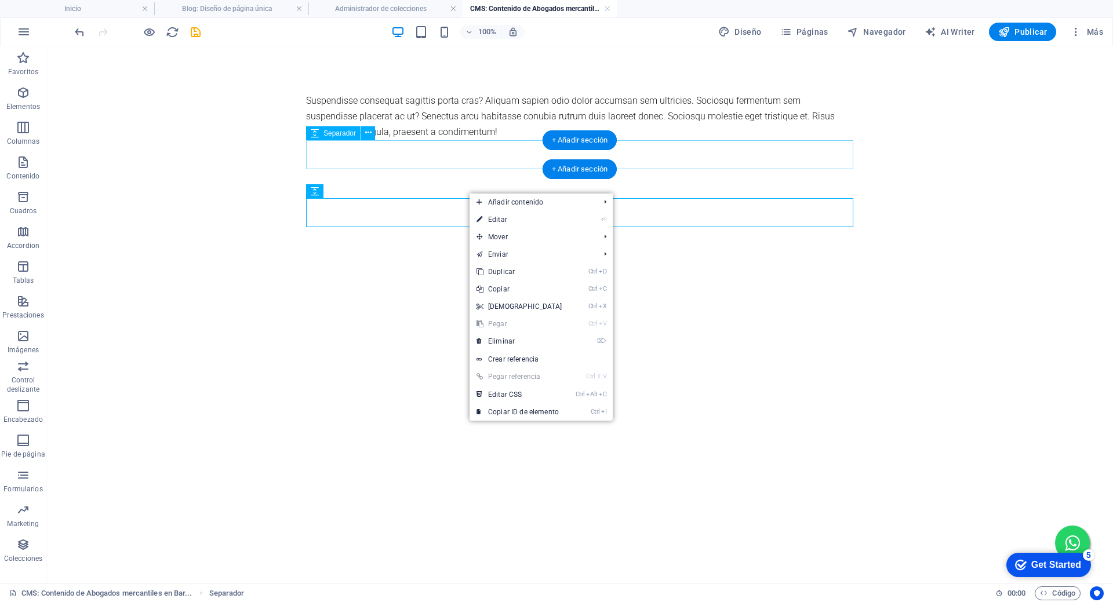
click at [559, 150] on div at bounding box center [579, 154] width 547 height 29
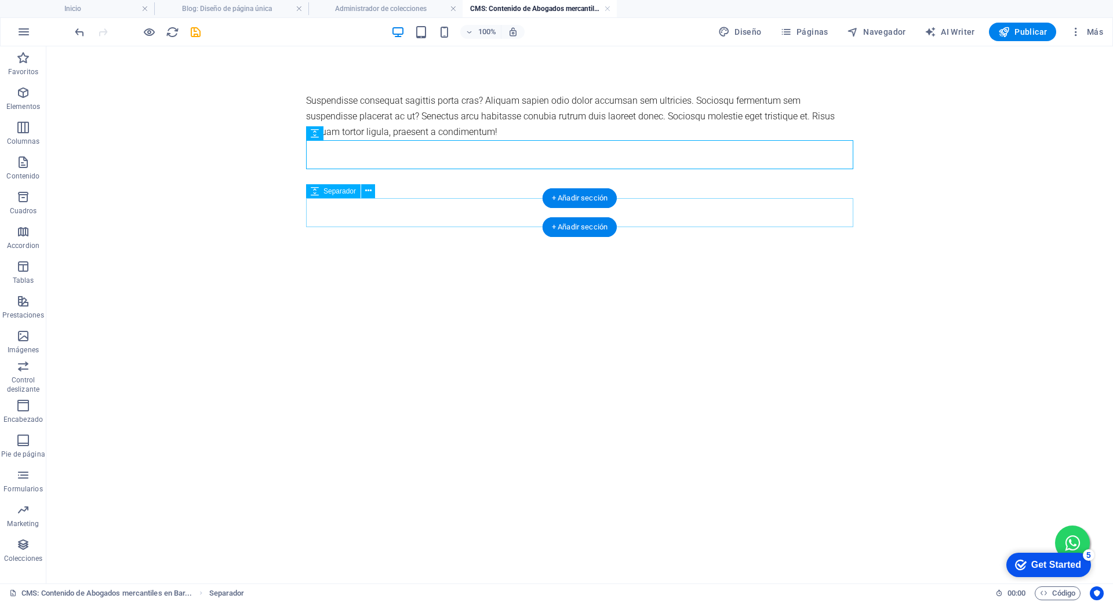
click at [445, 206] on div at bounding box center [579, 212] width 547 height 29
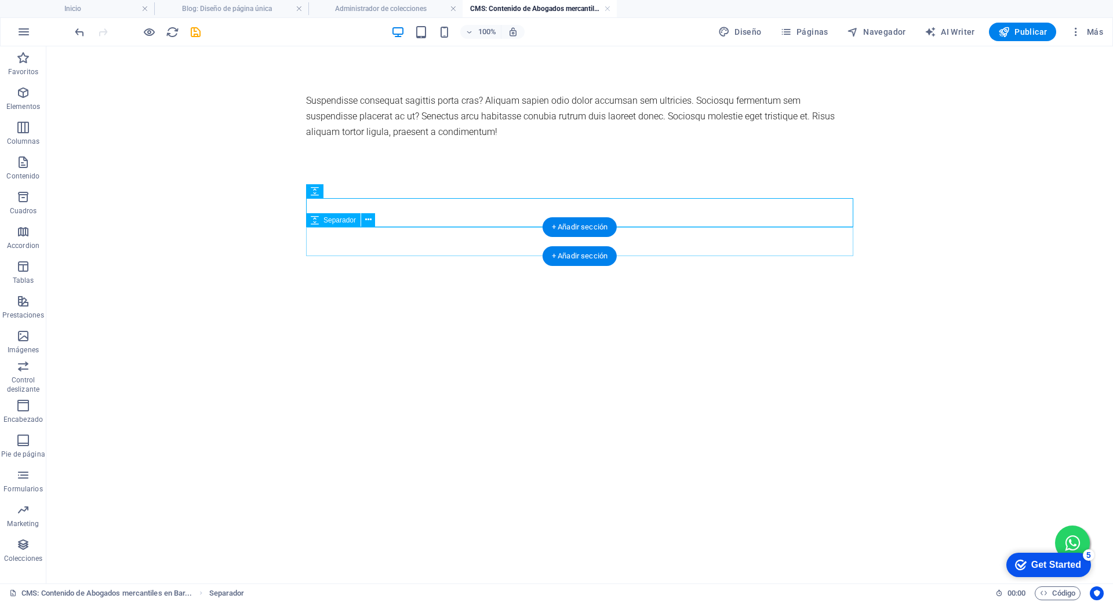
click at [427, 244] on div at bounding box center [579, 241] width 547 height 29
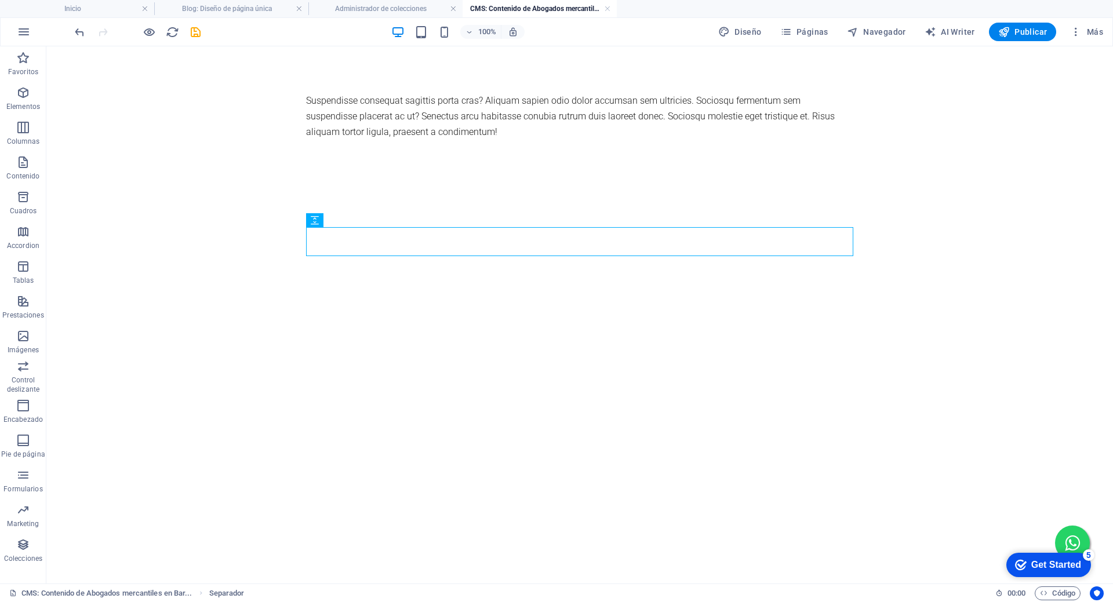
click at [427, 266] on div "Suspendisse consequat sagittis porta cras? Aliquam sapien odio dolor accumsan s…" at bounding box center [580, 174] width 566 height 256
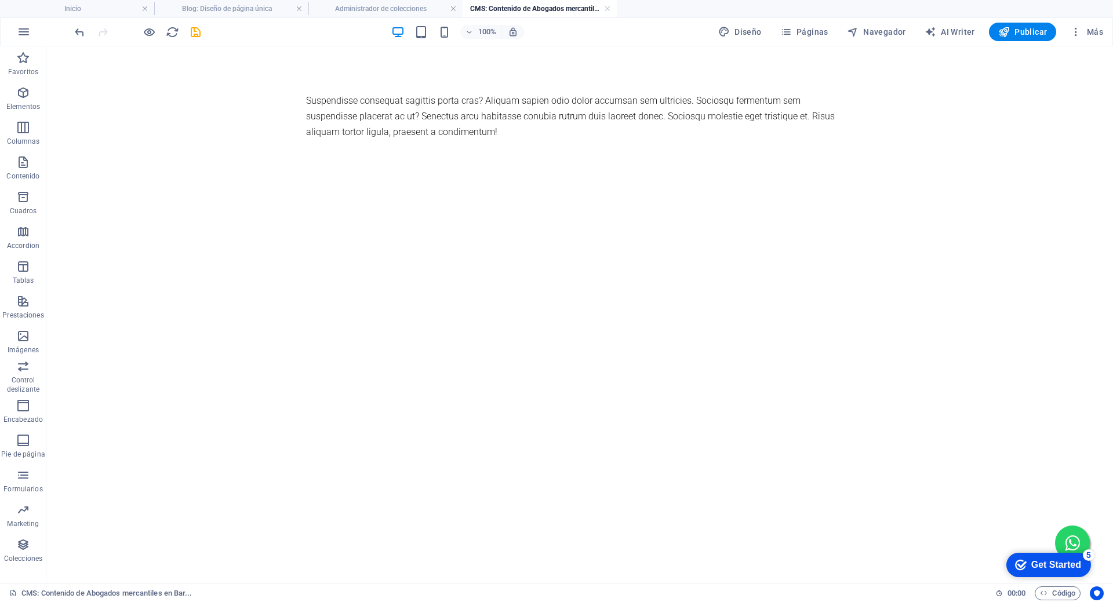
click at [425, 272] on div "Suspendisse consequat sagittis porta cras? Aliquam sapien odio dolor accumsan s…" at bounding box center [580, 174] width 566 height 256
click at [433, 118] on div "Suspendisse consequat sagittis porta cras? Aliquam sapien odio dolor accumsan s…" at bounding box center [579, 117] width 547 height 48
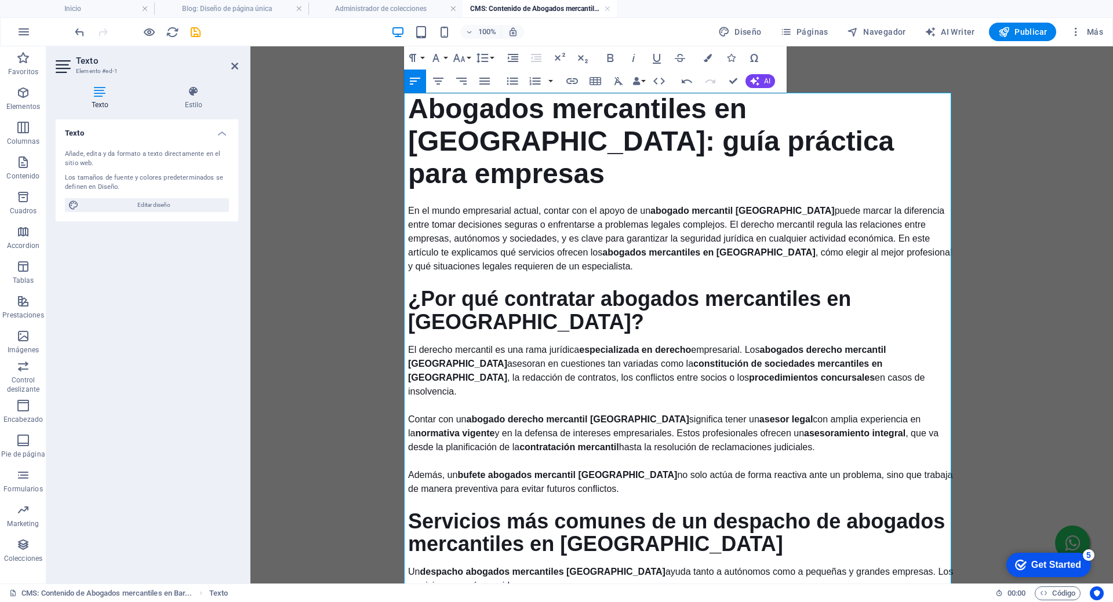
click at [482, 133] on h1 "Abogados mercantiles en [GEOGRAPHIC_DATA]: guía práctica para empresas" at bounding box center [681, 141] width 547 height 97
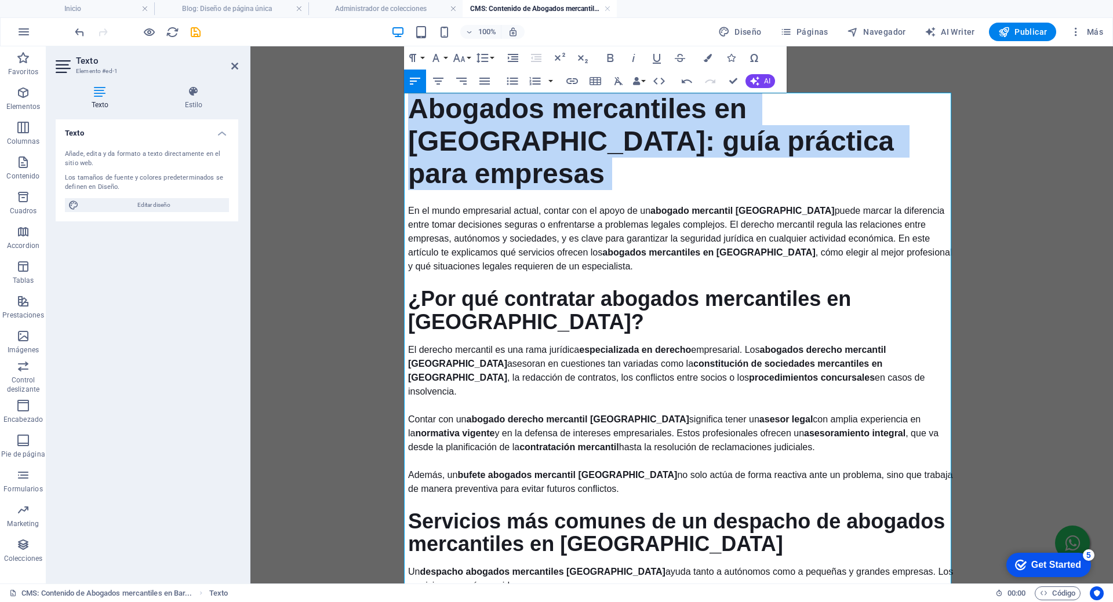
click at [482, 133] on h1 "Abogados mercantiles en [GEOGRAPHIC_DATA]: guía práctica para empresas" at bounding box center [681, 141] width 547 height 97
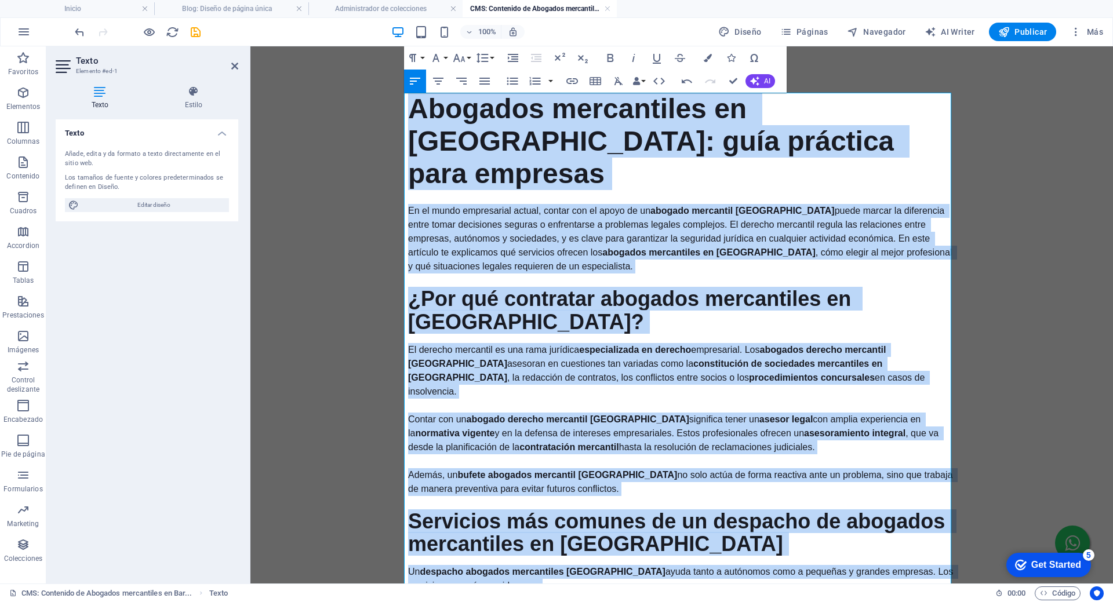
click at [539, 150] on h1 "Abogados mercantiles en [GEOGRAPHIC_DATA]: guía práctica para empresas" at bounding box center [681, 141] width 547 height 97
click at [489, 84] on icon "button" at bounding box center [484, 81] width 10 height 7
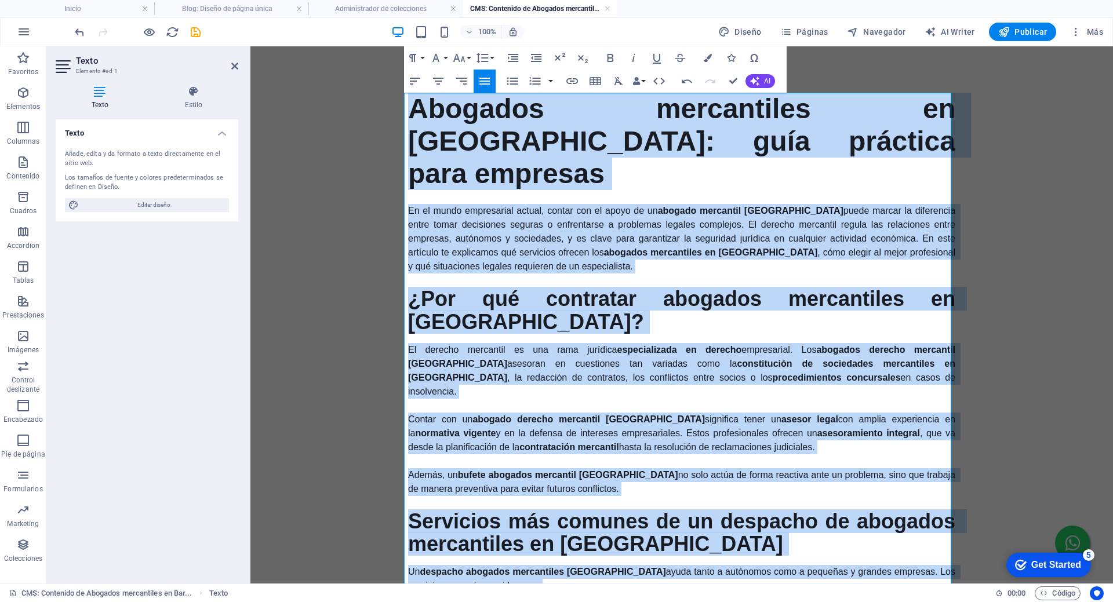
click at [491, 111] on h1 "Abogados mercantiles en [GEOGRAPHIC_DATA]: guía práctica para empresas" at bounding box center [681, 141] width 547 height 97
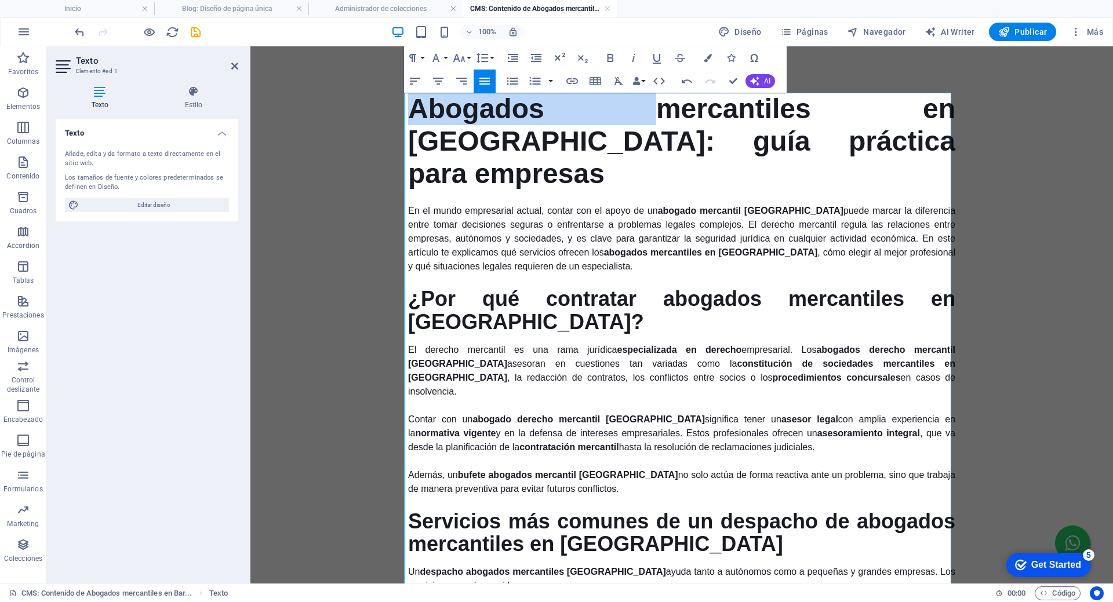
click at [491, 111] on h1 "Abogados mercantiles en [GEOGRAPHIC_DATA]: guía práctica para empresas" at bounding box center [681, 141] width 547 height 97
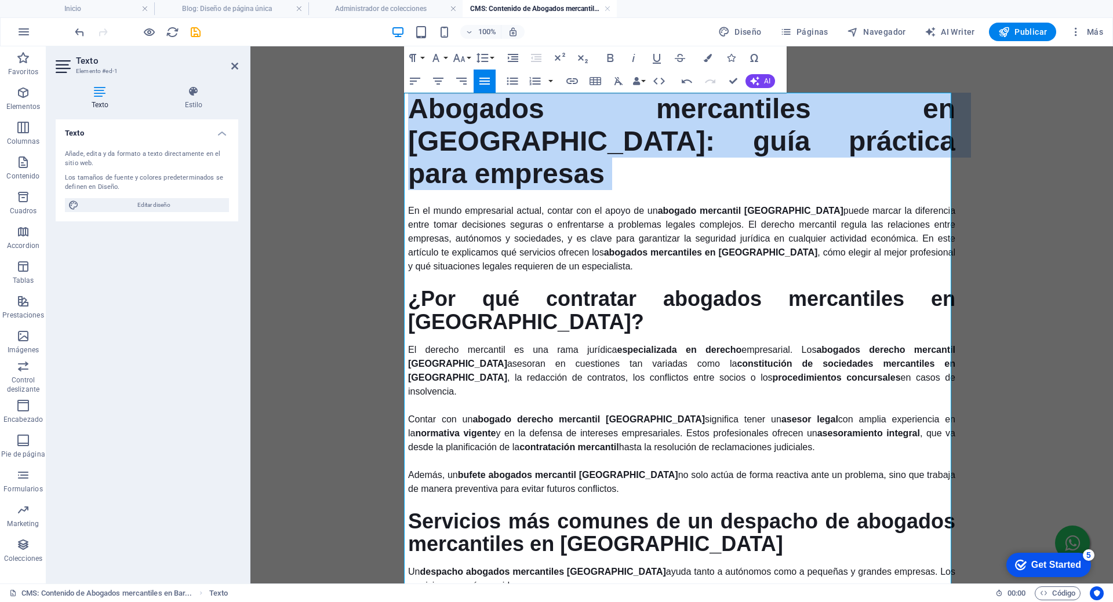
click at [491, 111] on h1 "Abogados mercantiles en [GEOGRAPHIC_DATA]: guía práctica para empresas" at bounding box center [681, 141] width 547 height 97
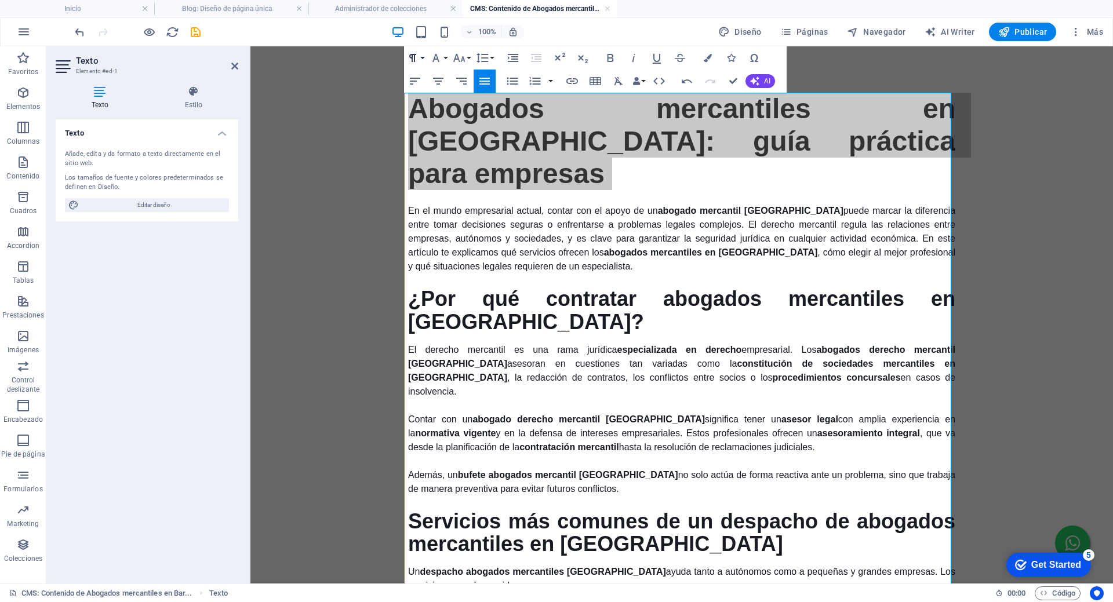
click at [421, 56] on button "Paragraph Format" at bounding box center [415, 57] width 22 height 23
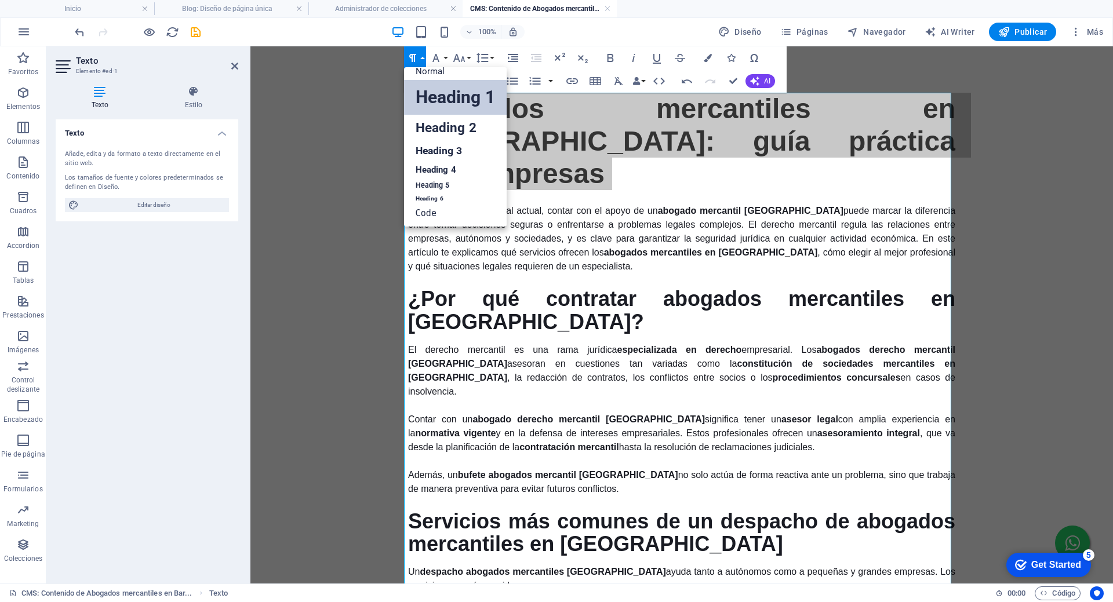
scroll to position [9, 0]
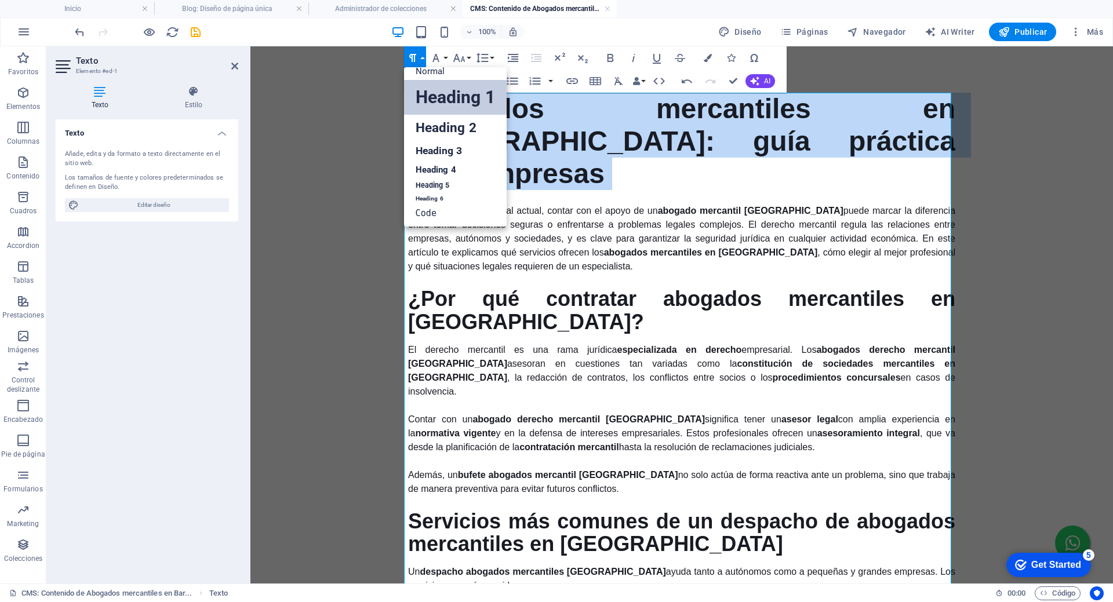
click at [436, 103] on link "Heading 1" at bounding box center [455, 97] width 103 height 35
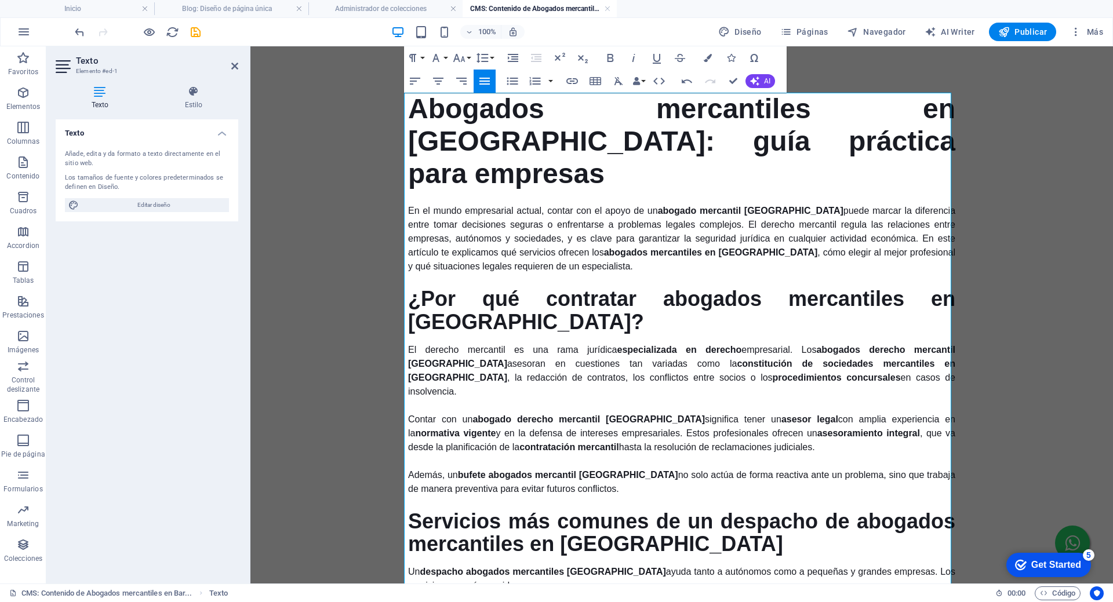
click at [463, 288] on h2 "¿Por qué contratar abogados mercantiles en [GEOGRAPHIC_DATA]?" at bounding box center [681, 311] width 547 height 46
click at [422, 53] on button "Paragraph Format" at bounding box center [415, 57] width 22 height 23
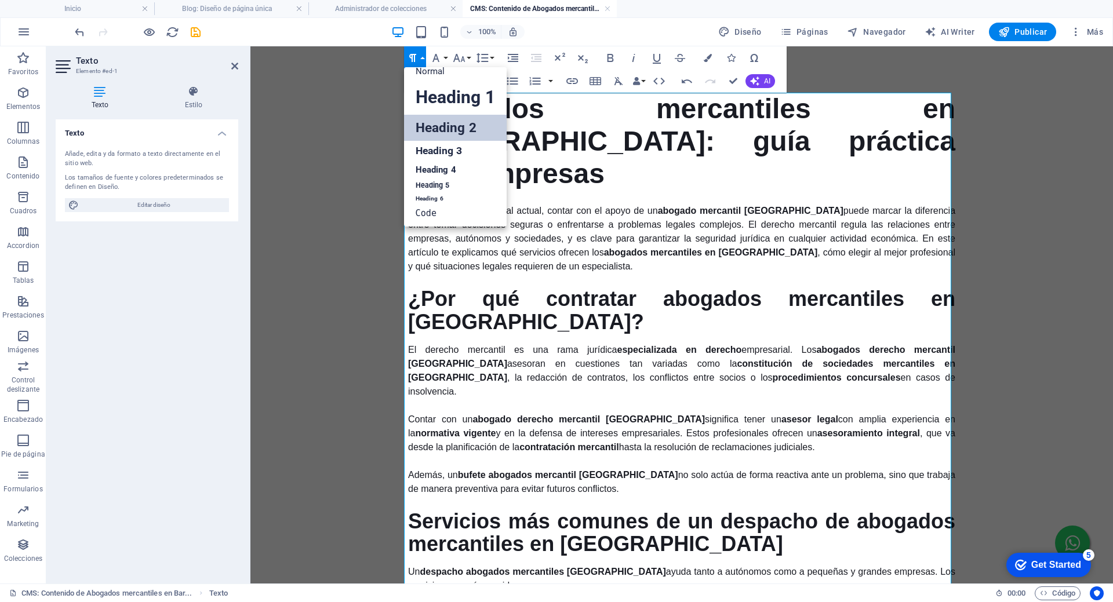
click at [422, 53] on button "Paragraph Format" at bounding box center [415, 57] width 22 height 23
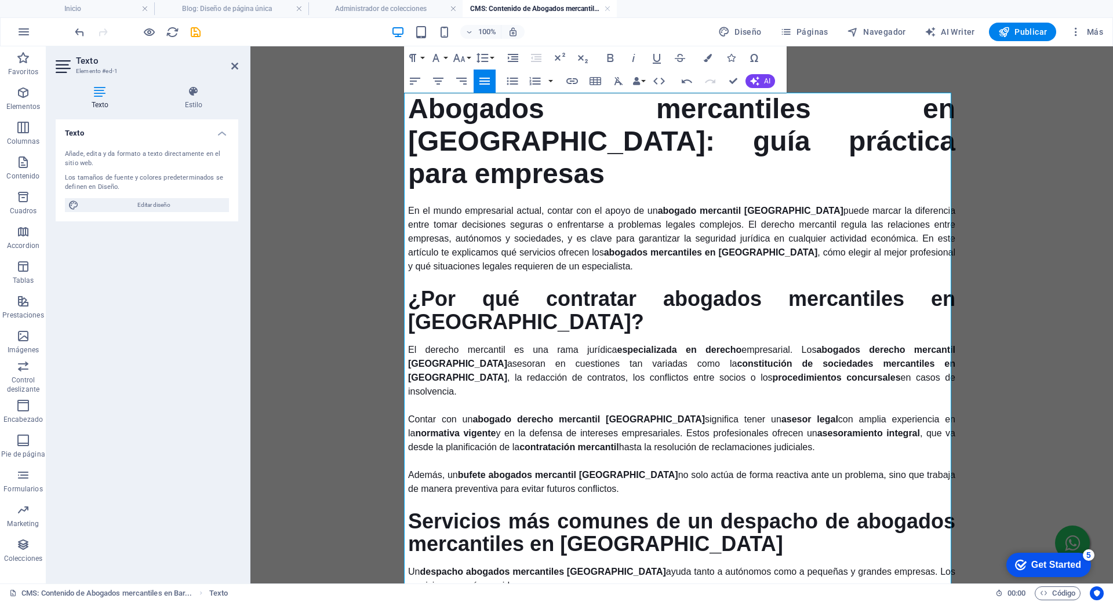
click at [241, 66] on aside "Texto Elemento #ed-1 Texto Estilo Texto Añade, edita y da formato a texto direc…" at bounding box center [148, 314] width 204 height 537
click at [237, 65] on icon at bounding box center [234, 65] width 7 height 9
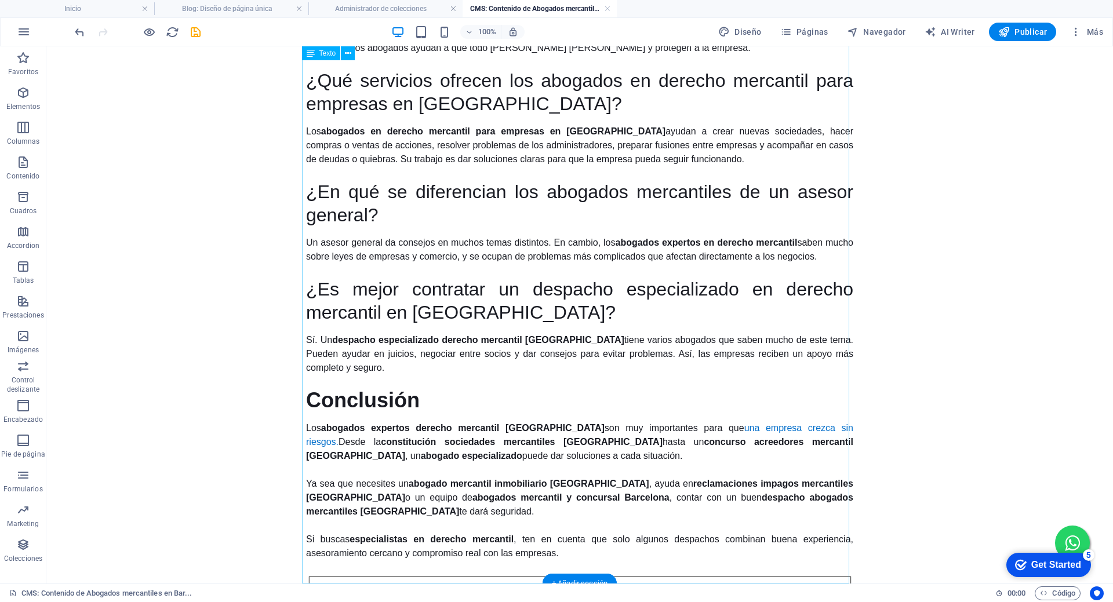
scroll to position [1967, 0]
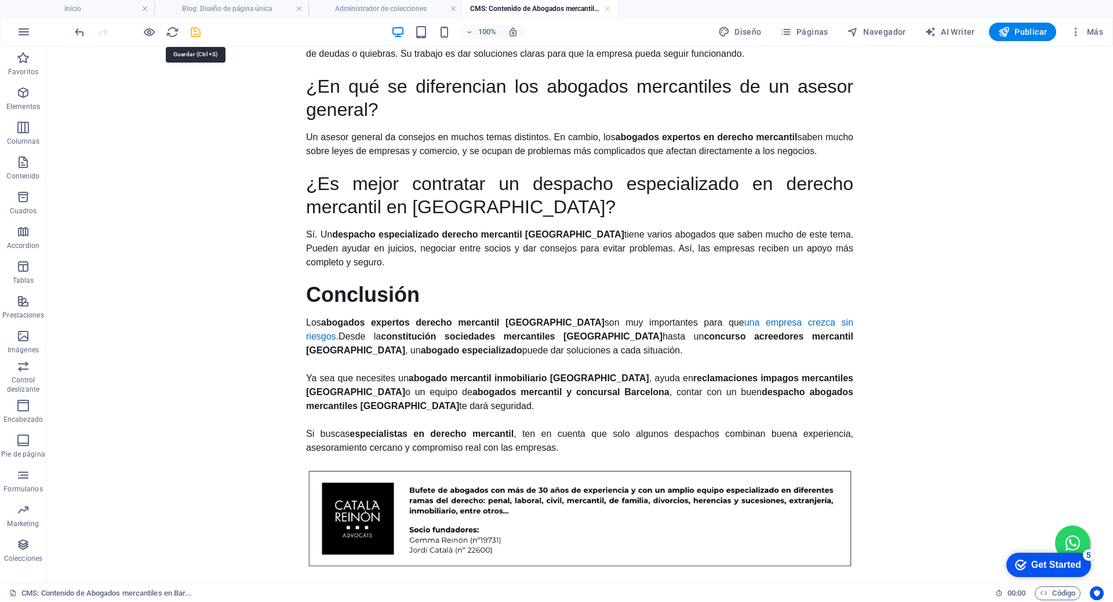
click at [192, 27] on icon "save" at bounding box center [195, 32] width 13 height 13
click at [361, 4] on h4 "Administrador de colecciones" at bounding box center [385, 8] width 154 height 13
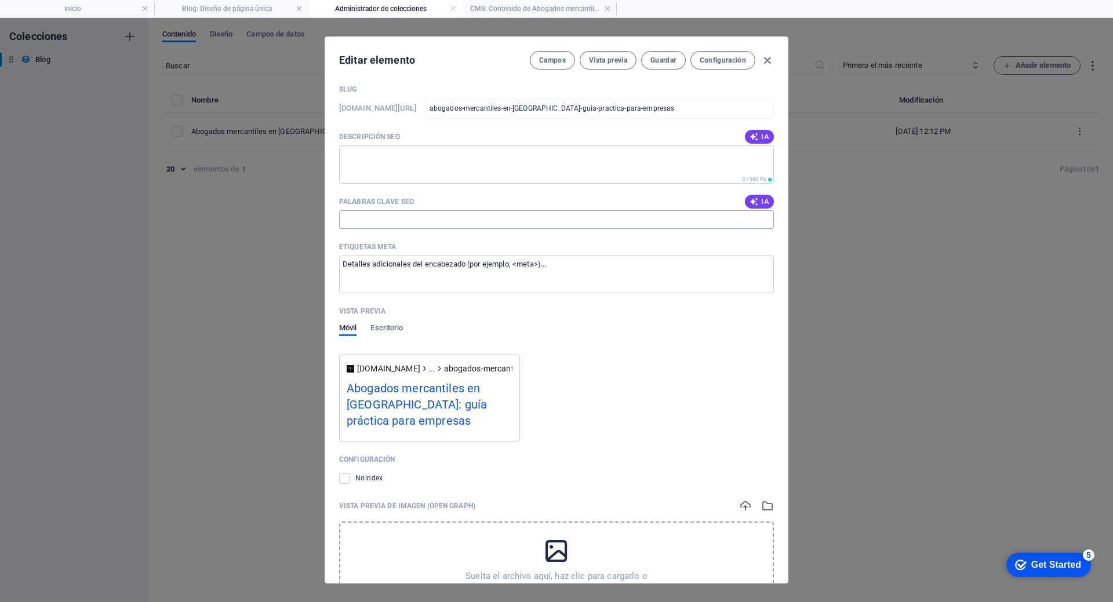
scroll to position [859, 0]
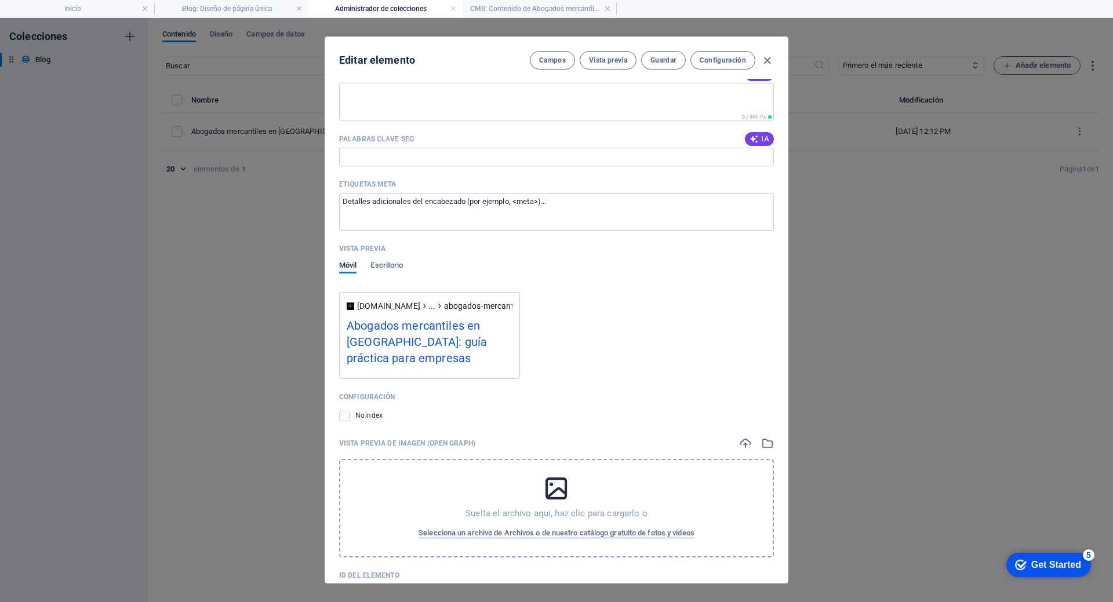
drag, startPoint x: 331, startPoint y: 86, endPoint x: 594, endPoint y: 573, distance: 554.0
click at [594, 573] on div "Name Abogados mercantiles en [GEOGRAPHIC_DATA]: guía práctica para empresas ​ S…" at bounding box center [556, 352] width 463 height 546
copy div "Lore ​ Ipsu dol.sitamet.con/adip-elitsedd/ ​ Eiusmodtemp Incididun Utlabo Etdol…"
click at [568, 315] on div "[DOMAIN_NAME] ... abogados-mercantiles-en-[GEOGRAPHIC_DATA]-guia-practica-para-…" at bounding box center [556, 340] width 435 height 78
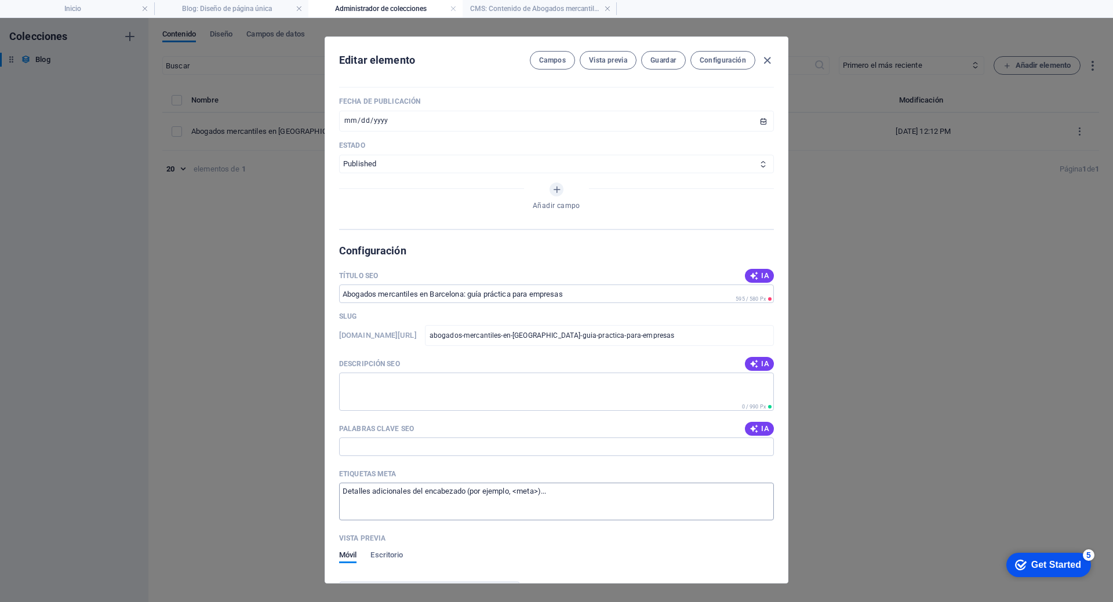
scroll to position [221, 0]
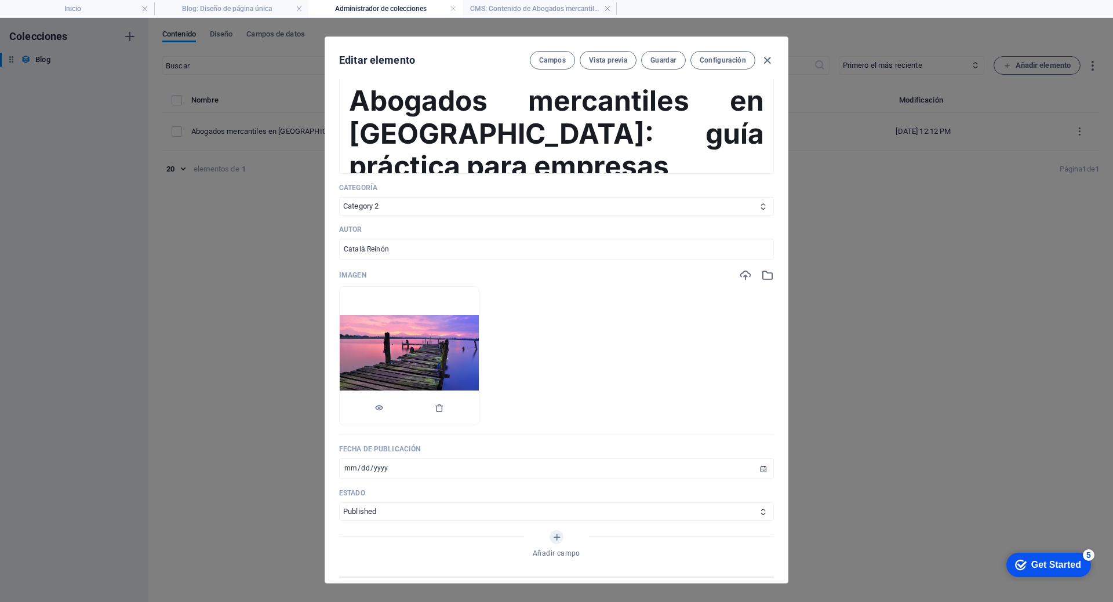
click at [479, 408] on div at bounding box center [409, 408] width 139 height 35
click at [479, 407] on div at bounding box center [409, 408] width 139 height 35
click at [444, 409] on icon "button" at bounding box center [439, 407] width 9 height 9
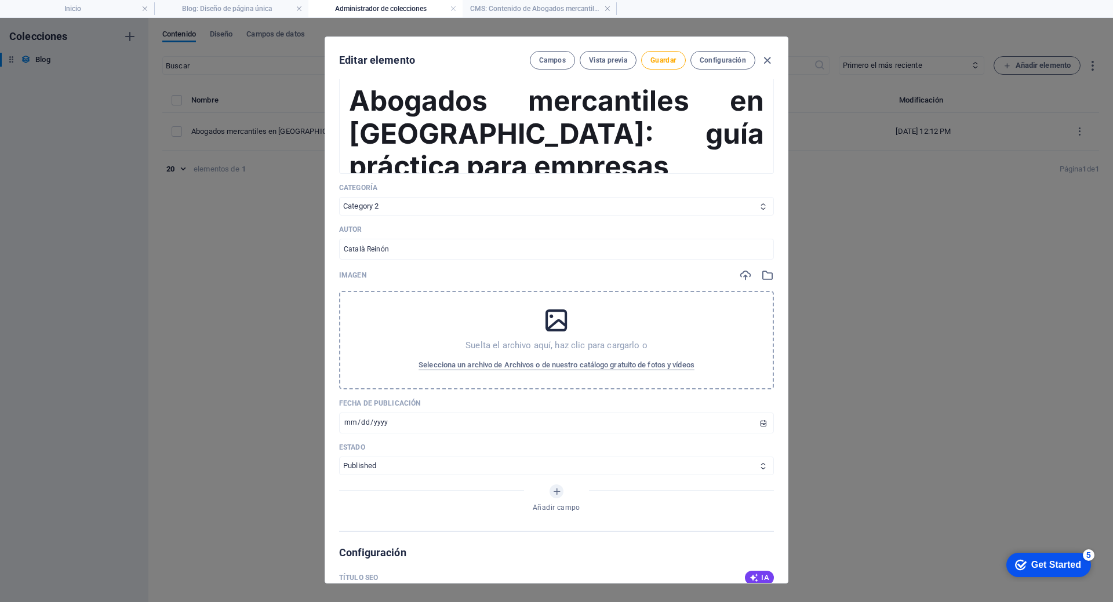
click at [503, 348] on p "Suelta el archivo aquí, haz clic para cargarlo o" at bounding box center [556, 346] width 182 height 12
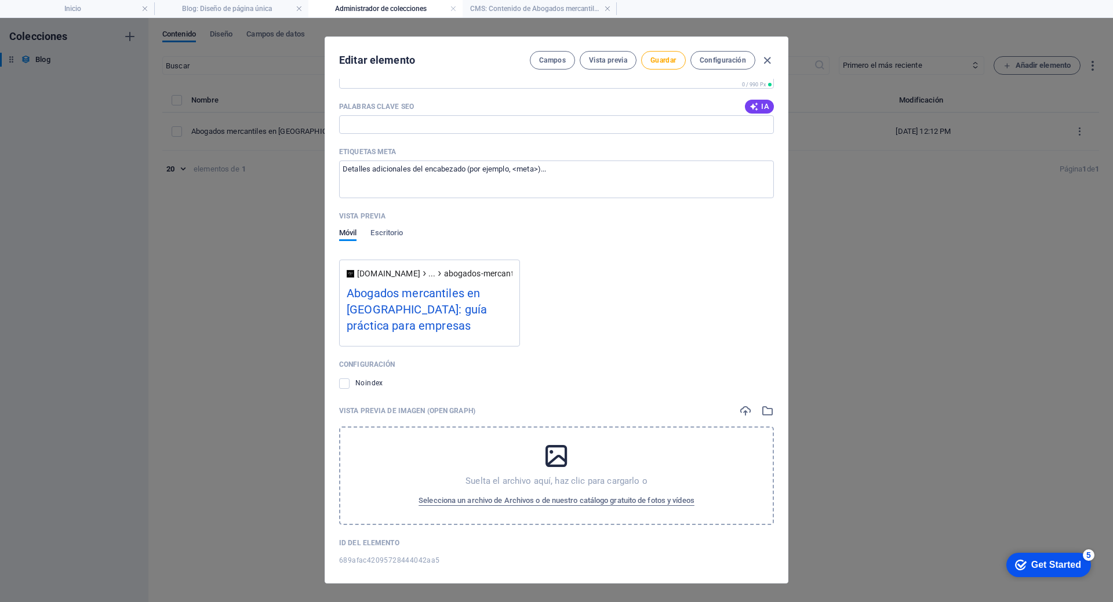
scroll to position [901, 0]
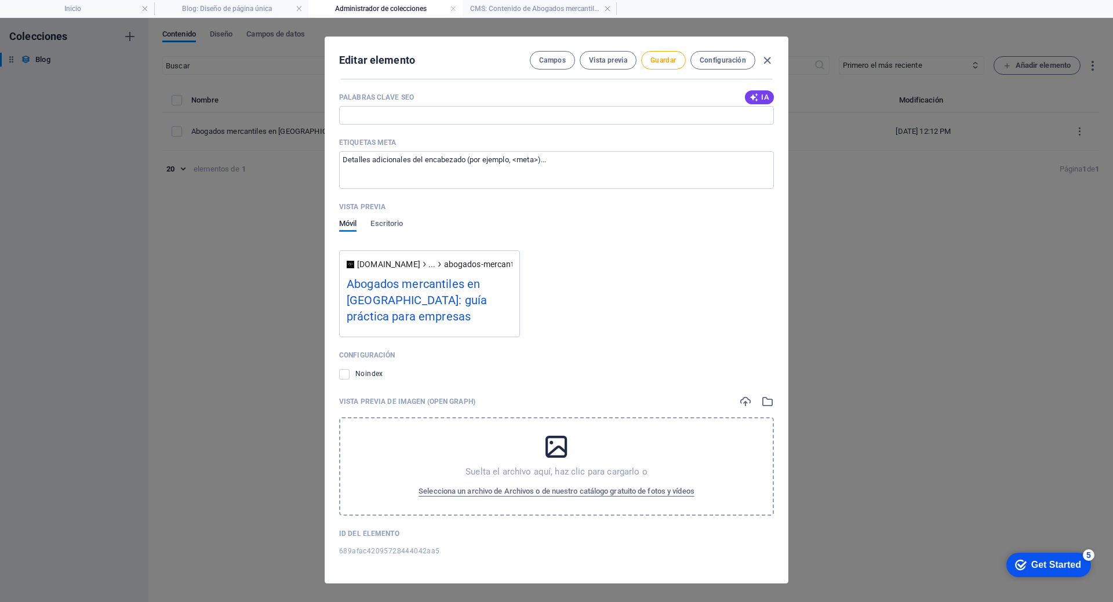
click at [500, 479] on div "Suelta el archivo aquí, haz clic para cargarlo o Selecciona un archivo de Archi…" at bounding box center [556, 466] width 435 height 99
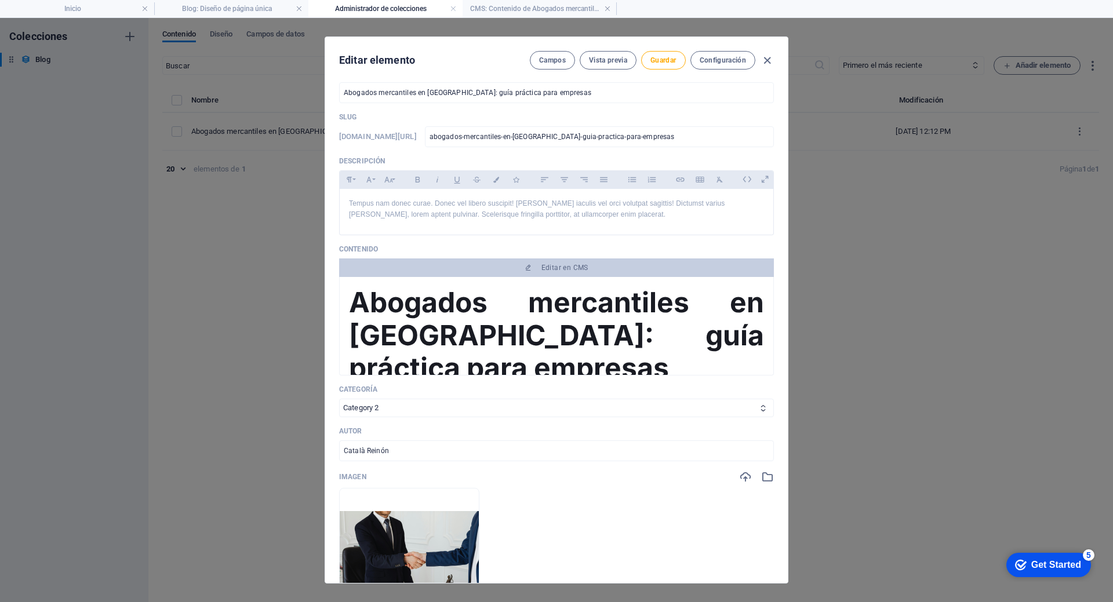
scroll to position [19, 0]
click at [488, 102] on input "Abogados mercantiles en [GEOGRAPHIC_DATA]: guía práctica para empresas" at bounding box center [556, 93] width 435 height 21
click at [577, 143] on input "abogados-mercantiles-en-[GEOGRAPHIC_DATA]-guia-practica-para-empresas" at bounding box center [599, 137] width 349 height 21
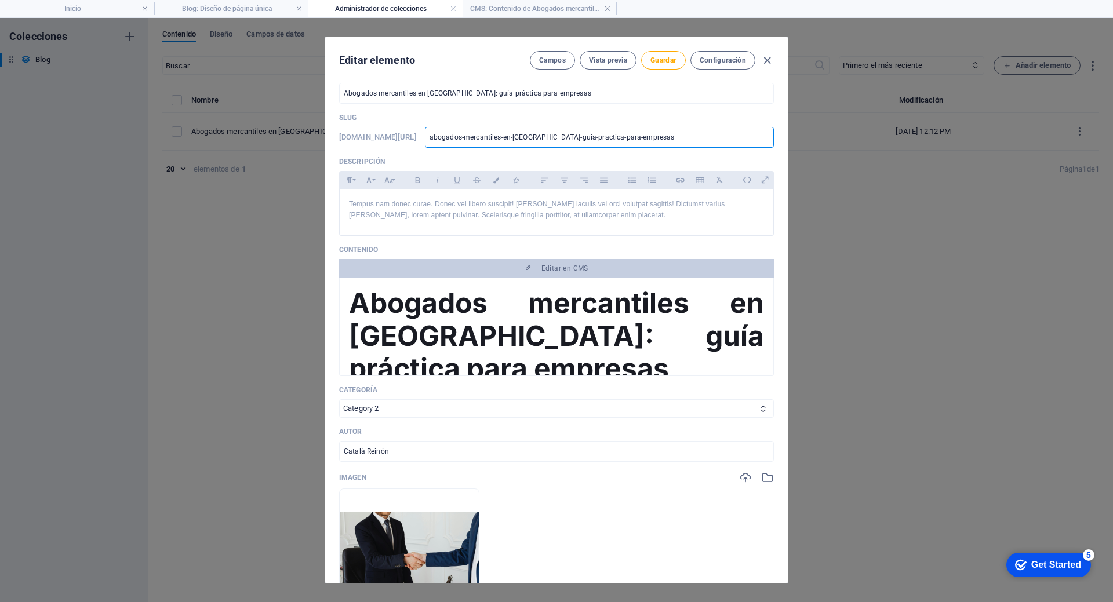
click at [577, 143] on input "abogados-mercantiles-en-[GEOGRAPHIC_DATA]-guia-practica-para-empresas" at bounding box center [599, 137] width 349 height 21
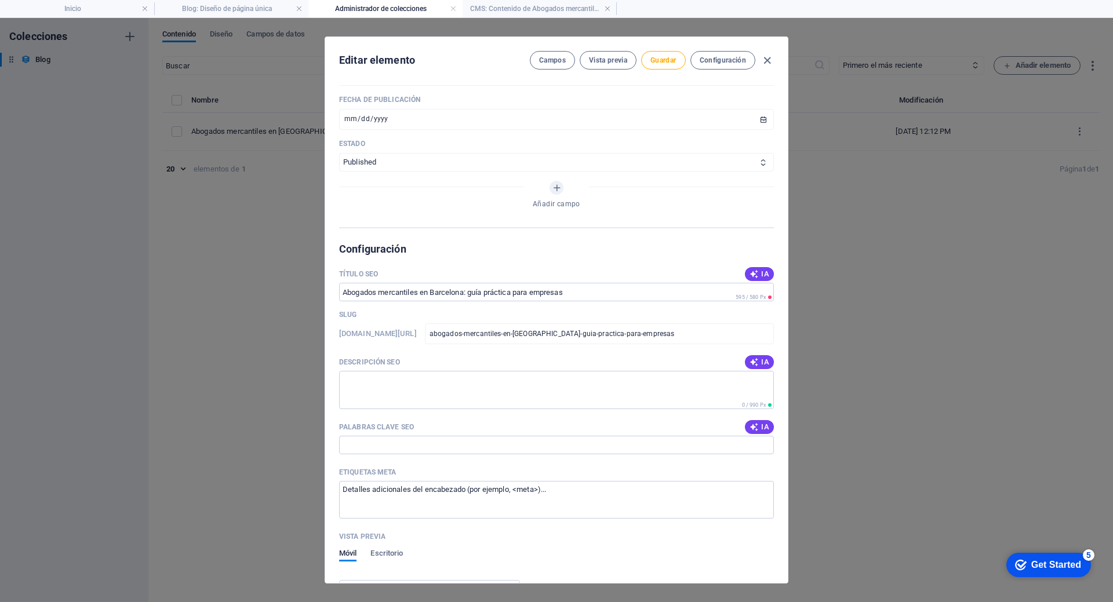
scroll to position [599, 0]
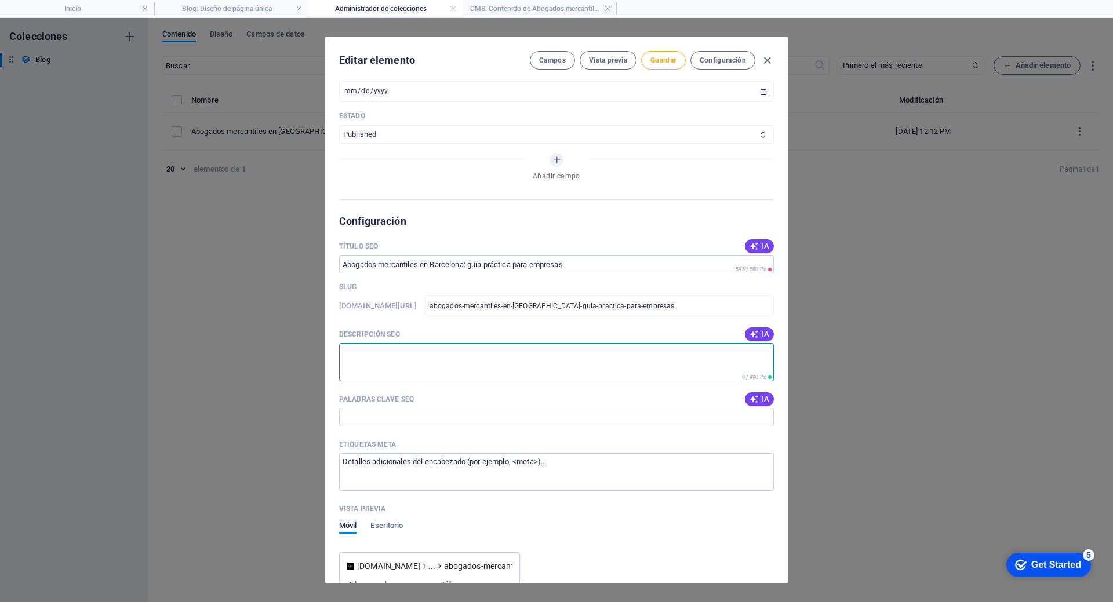
click at [460, 370] on textarea "Descripción SEO" at bounding box center [556, 362] width 435 height 38
paste textarea "Asesoría legal en derecho mercantil en [GEOGRAPHIC_DATA]. Descubre cómo un abog…"
type textarea "Asesoría legal en derecho mercantil en [GEOGRAPHIC_DATA]. Descubre cómo un abog…"
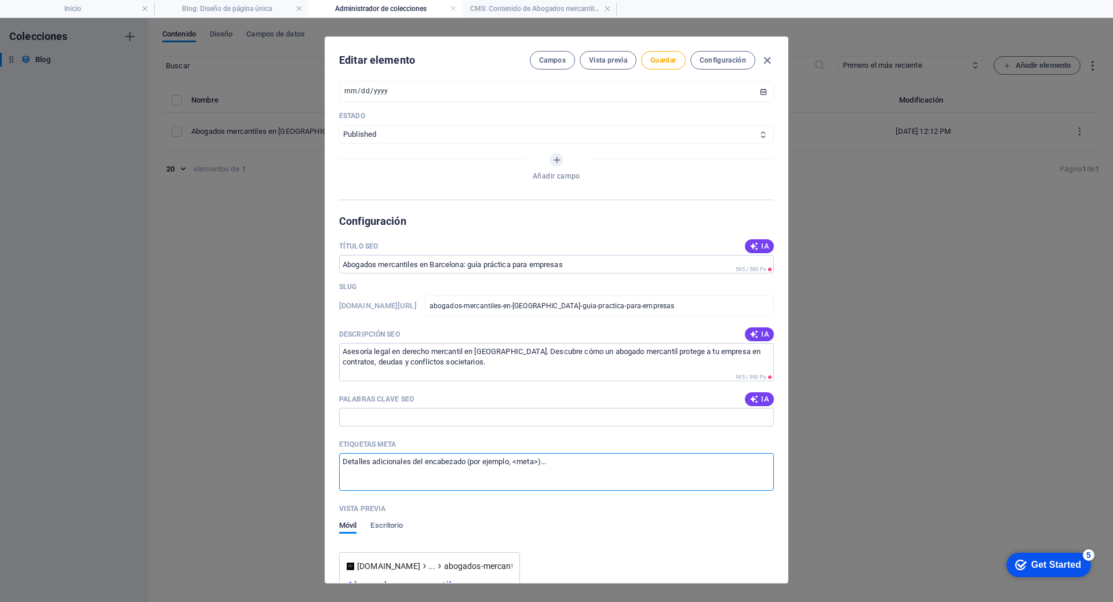
click at [461, 467] on textarea "Etiquetas meta ​" at bounding box center [556, 472] width 435 height 38
click at [480, 416] on input "Palabras clave SEO" at bounding box center [556, 417] width 435 height 19
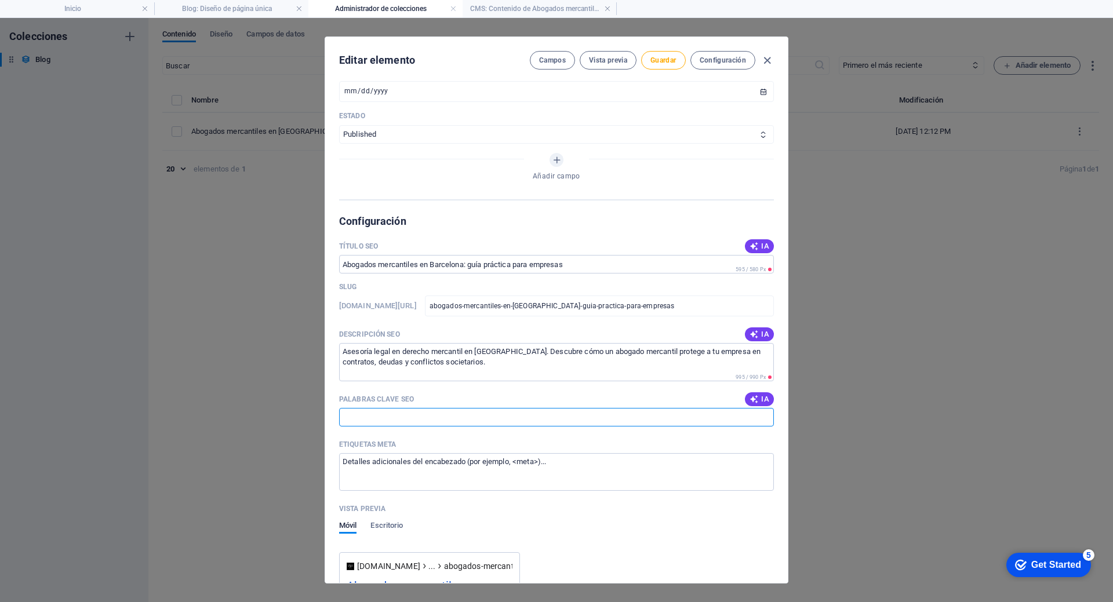
paste input "loremip dolorsita consectet, adipisci elitsed doeiusmod temporinc, utlabor etdo…"
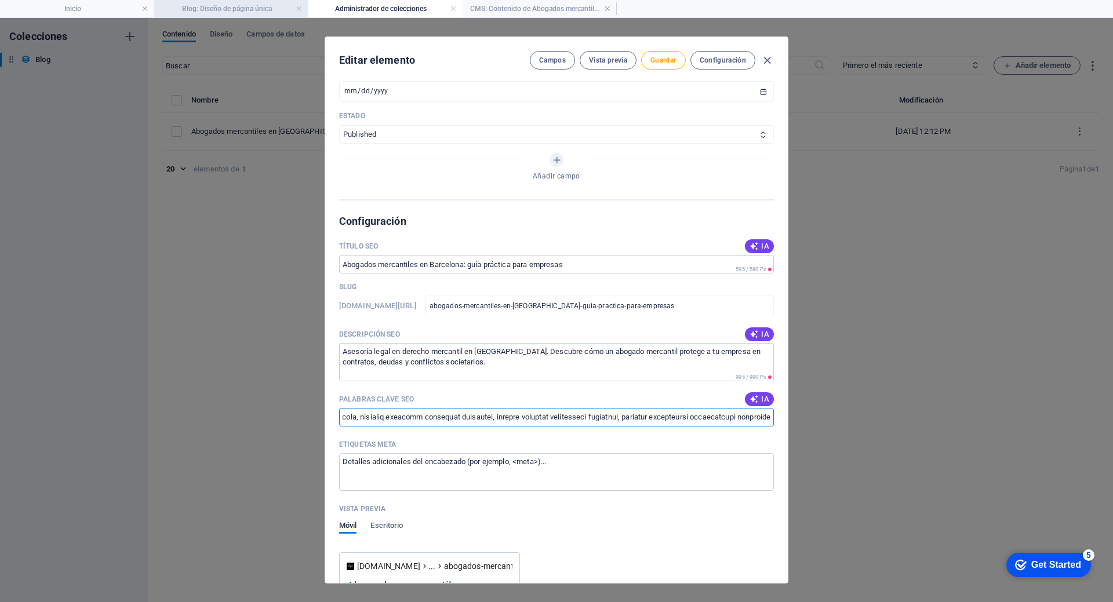
type input "loremip dolorsita consectet, adipisci elitsed doeiusmod temporinc, utlabor etdo…"
click at [460, 481] on textarea "Etiquetas meta ​" at bounding box center [556, 472] width 435 height 38
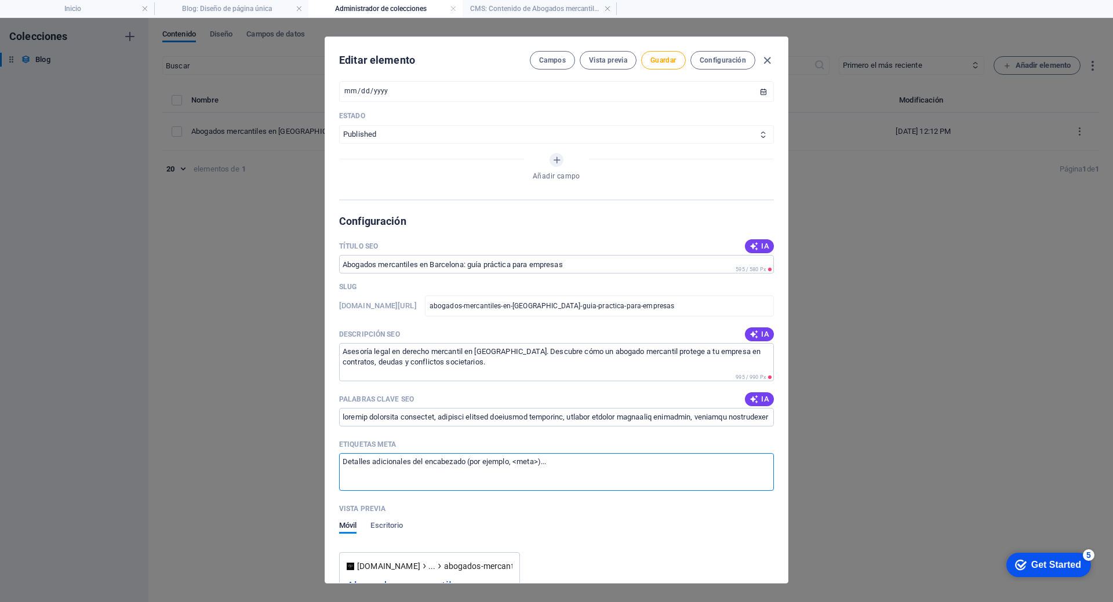
click at [460, 481] on textarea "Etiquetas meta ​" at bounding box center [556, 472] width 435 height 38
paste textarea "<meta name="description" content="Asesoría legal en derecho mercantil en [GEOGR…"
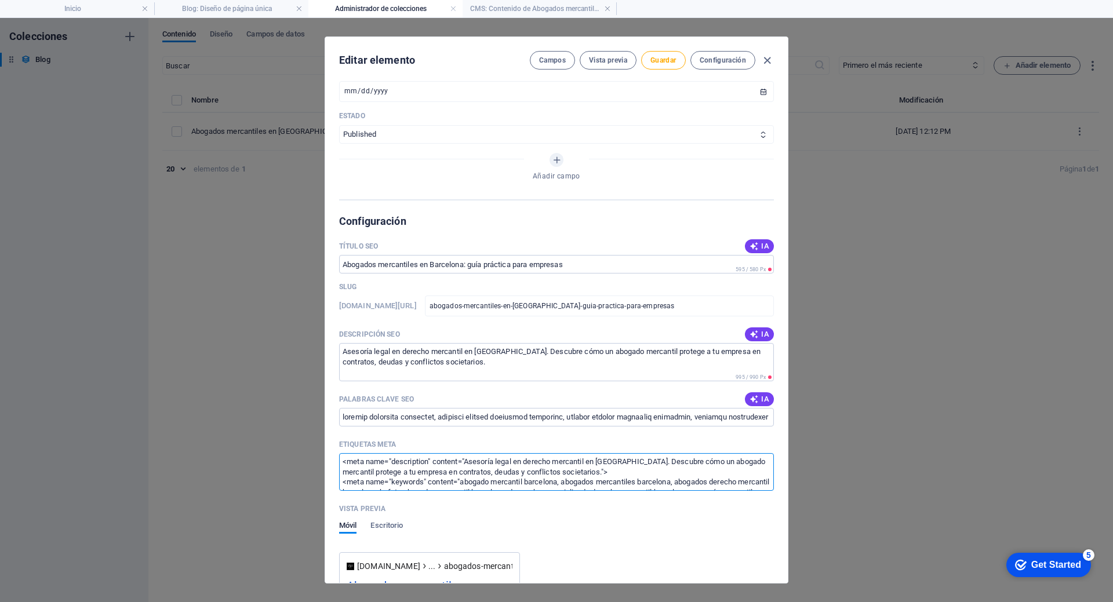
scroll to position [37, 0]
type textarea "<meta name="description" content="Asesoría legal en derecho mercantil en [GEOGR…"
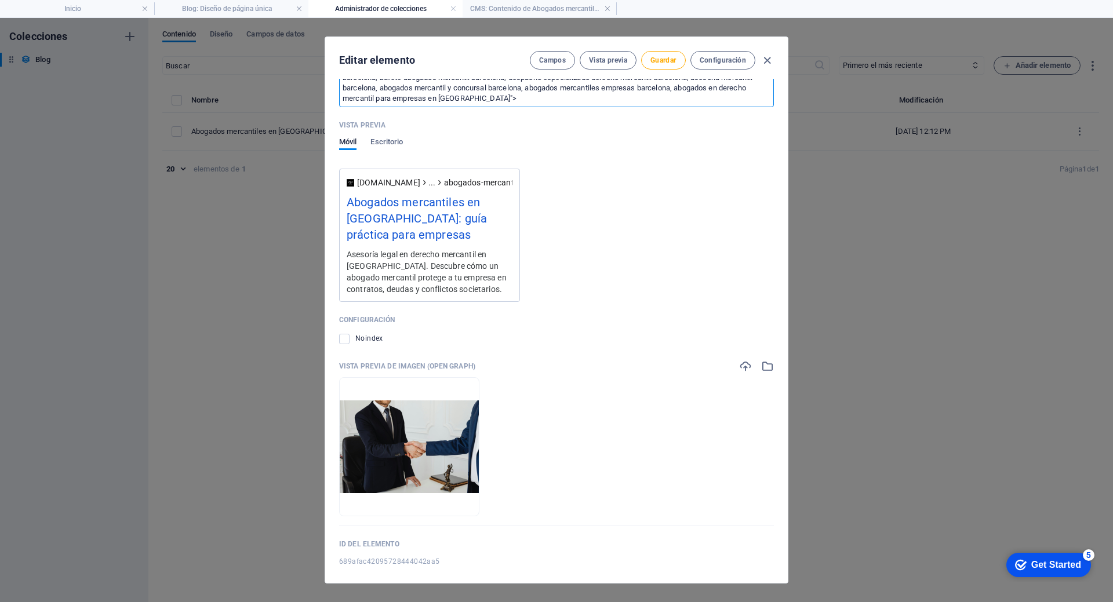
scroll to position [993, 0]
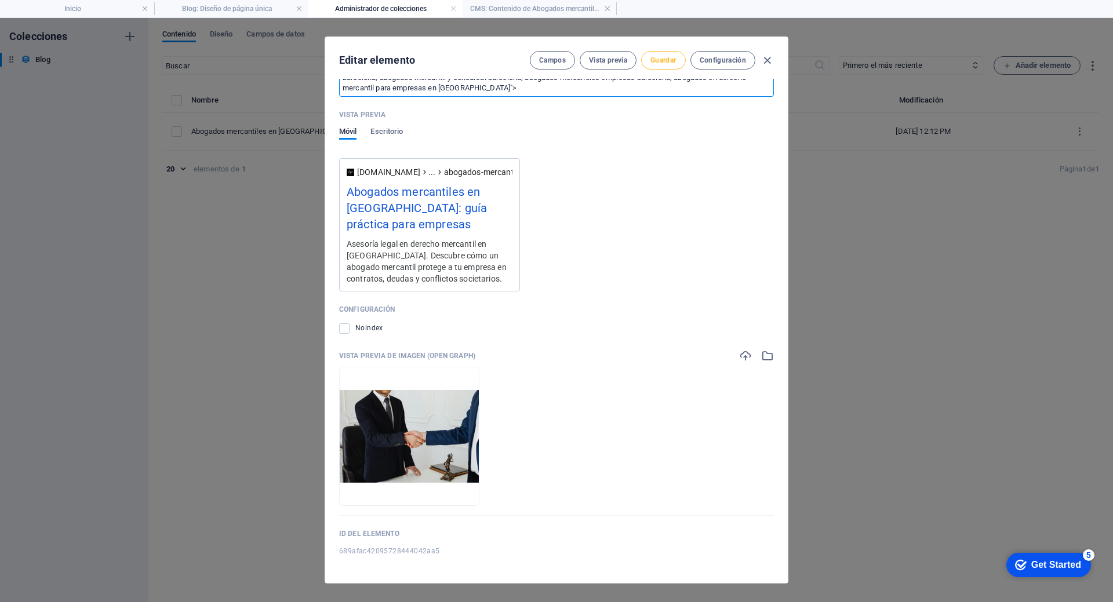
click at [659, 59] on span "Guardar" at bounding box center [663, 60] width 26 height 9
click at [766, 58] on icon "button" at bounding box center [767, 60] width 13 height 13
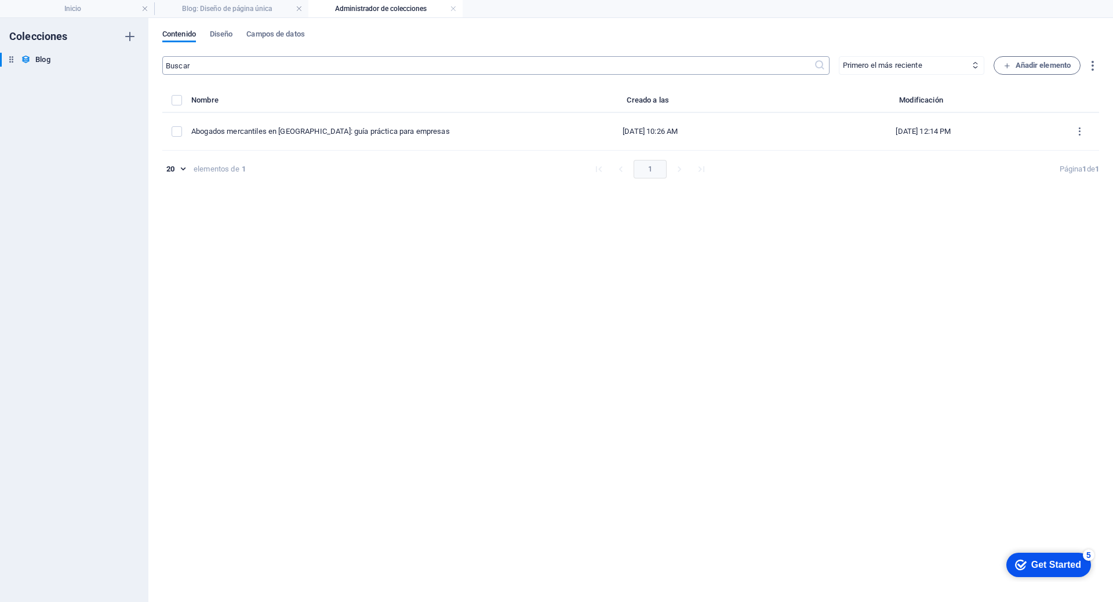
scroll to position [0, 0]
click at [256, 16] on li "Blog: Diseño de página única" at bounding box center [231, 8] width 154 height 17
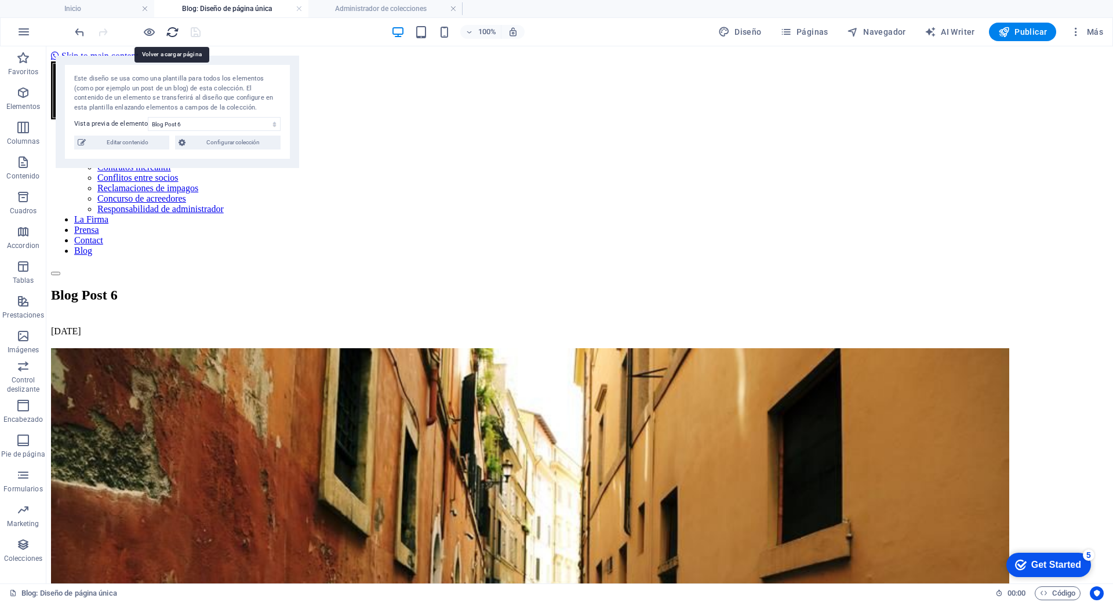
click at [172, 37] on icon "reload" at bounding box center [172, 32] width 13 height 13
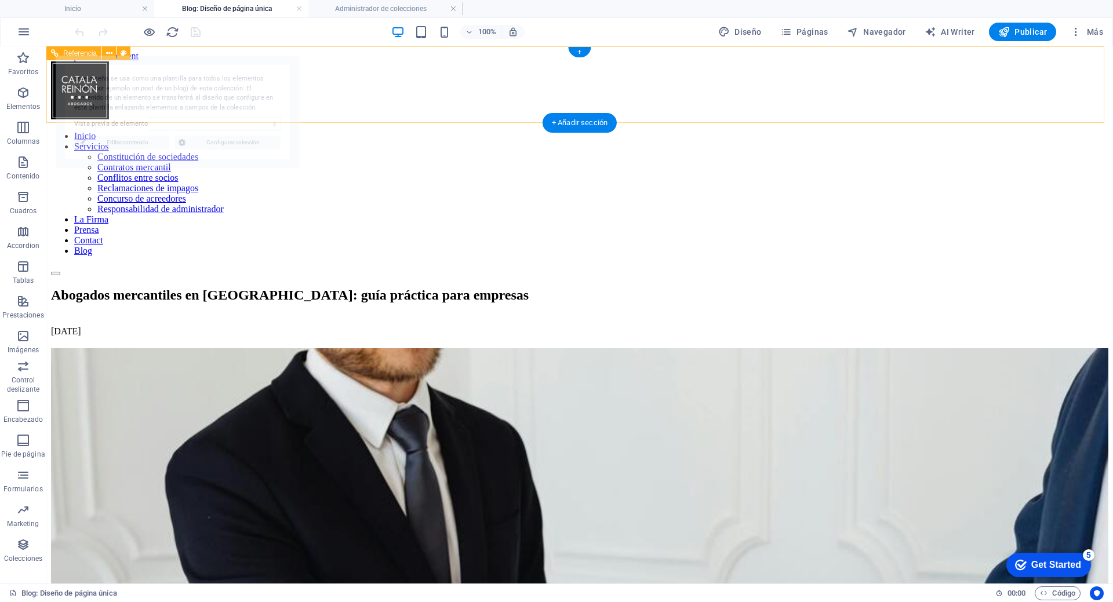
select select "689afac42095728444042aa5"
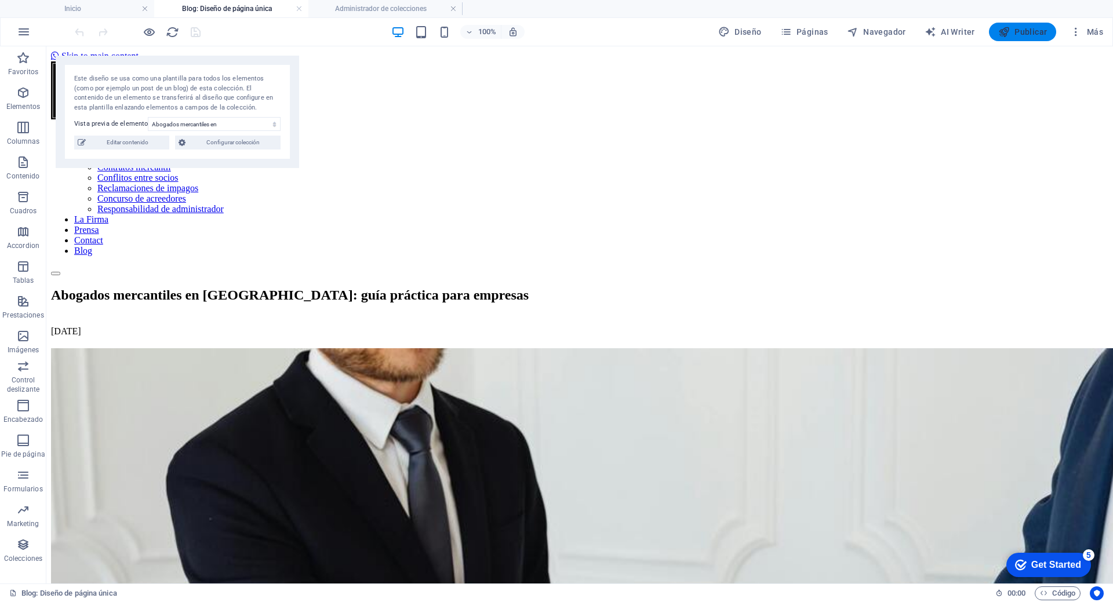
click at [1030, 30] on span "Publicar" at bounding box center [1022, 32] width 49 height 12
